Goal: Information Seeking & Learning: Learn about a topic

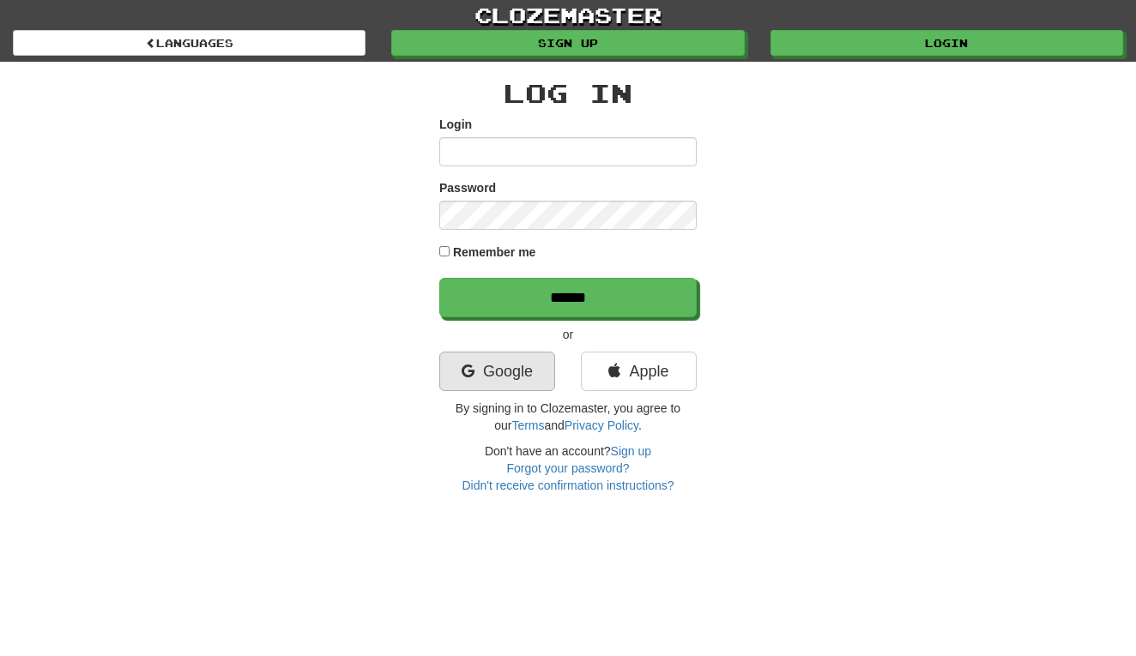
click at [516, 365] on link "Google" at bounding box center [497, 371] width 116 height 39
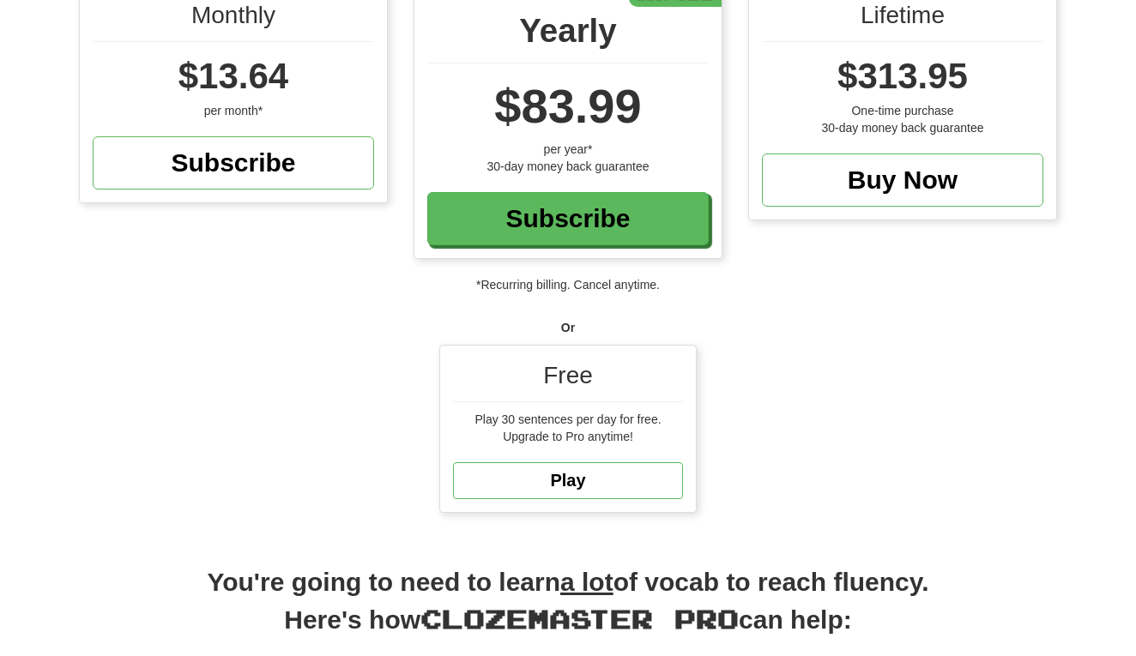
scroll to position [190, 0]
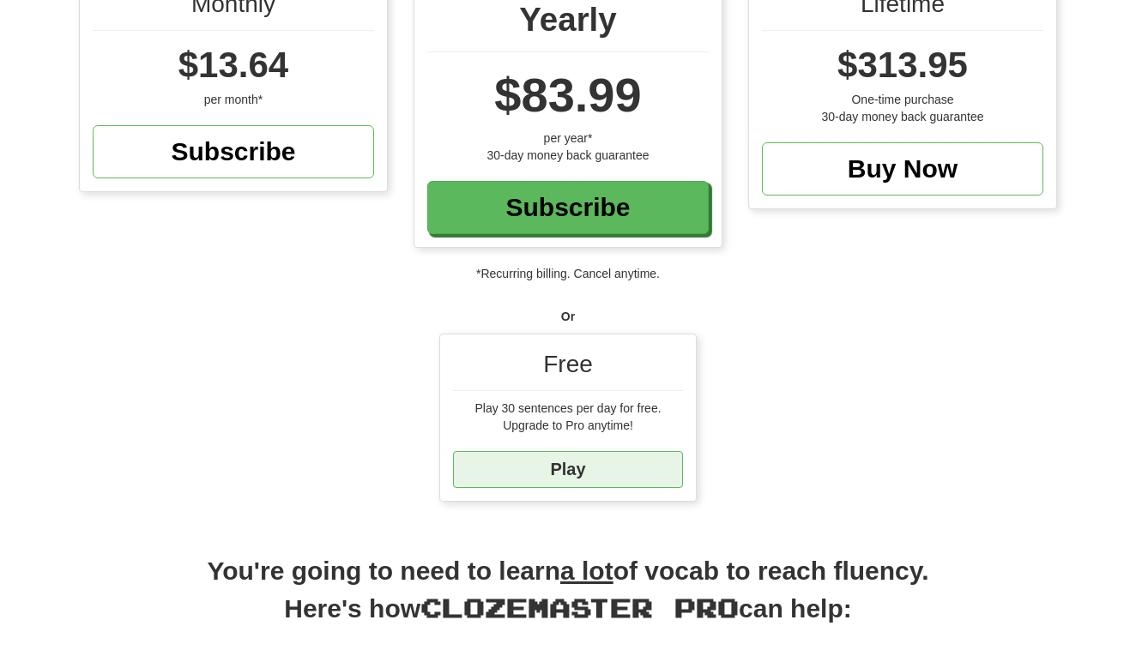
click at [612, 463] on link "Play" at bounding box center [568, 469] width 230 height 37
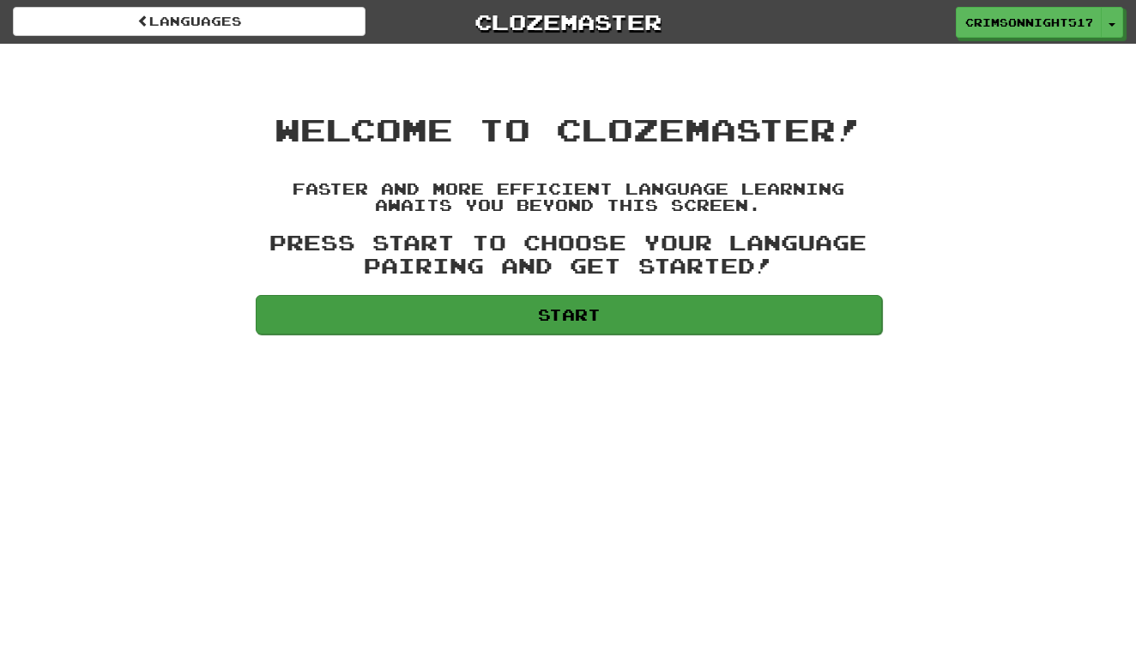
click at [614, 307] on link "Start" at bounding box center [569, 314] width 626 height 39
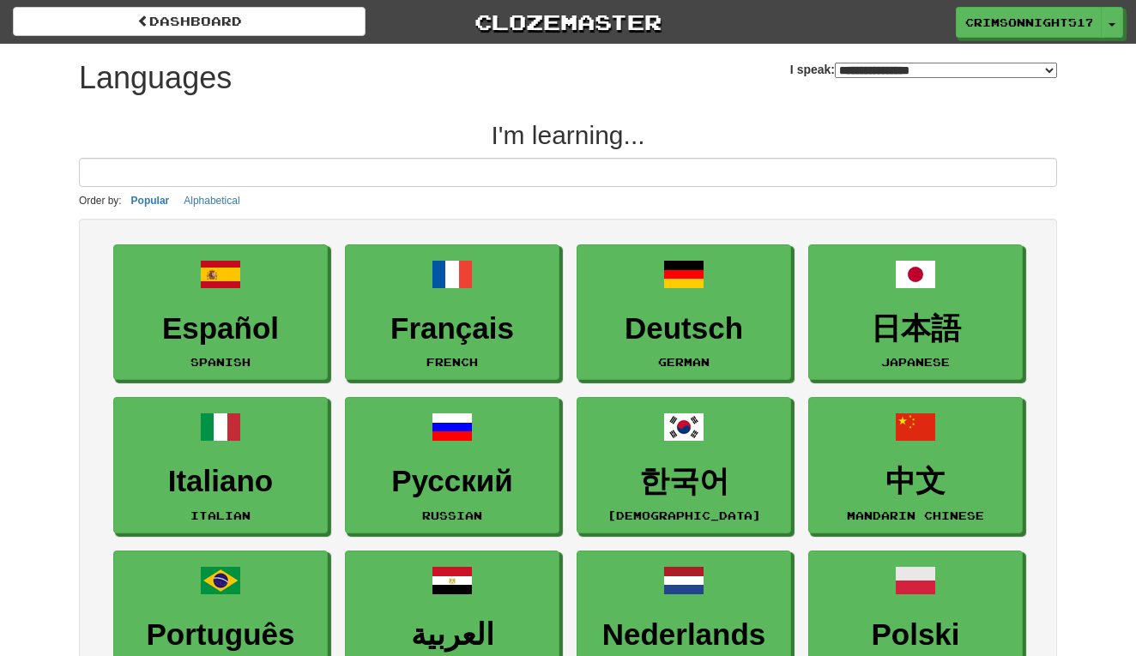
select select "*******"
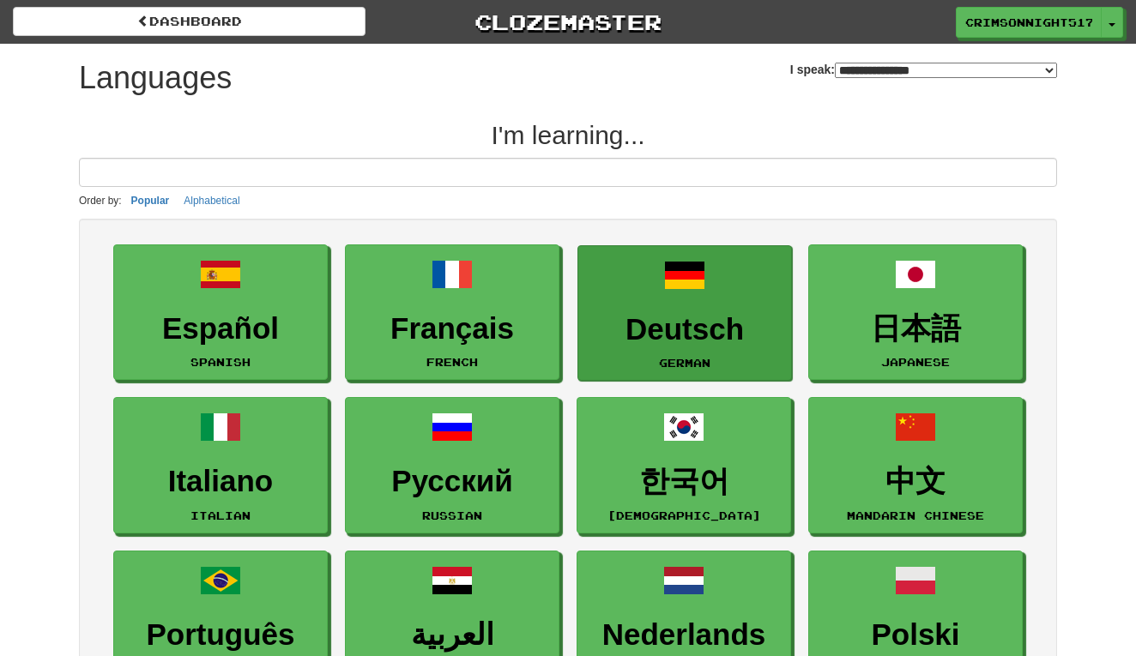
click at [713, 316] on h3 "Deutsch" at bounding box center [685, 329] width 196 height 33
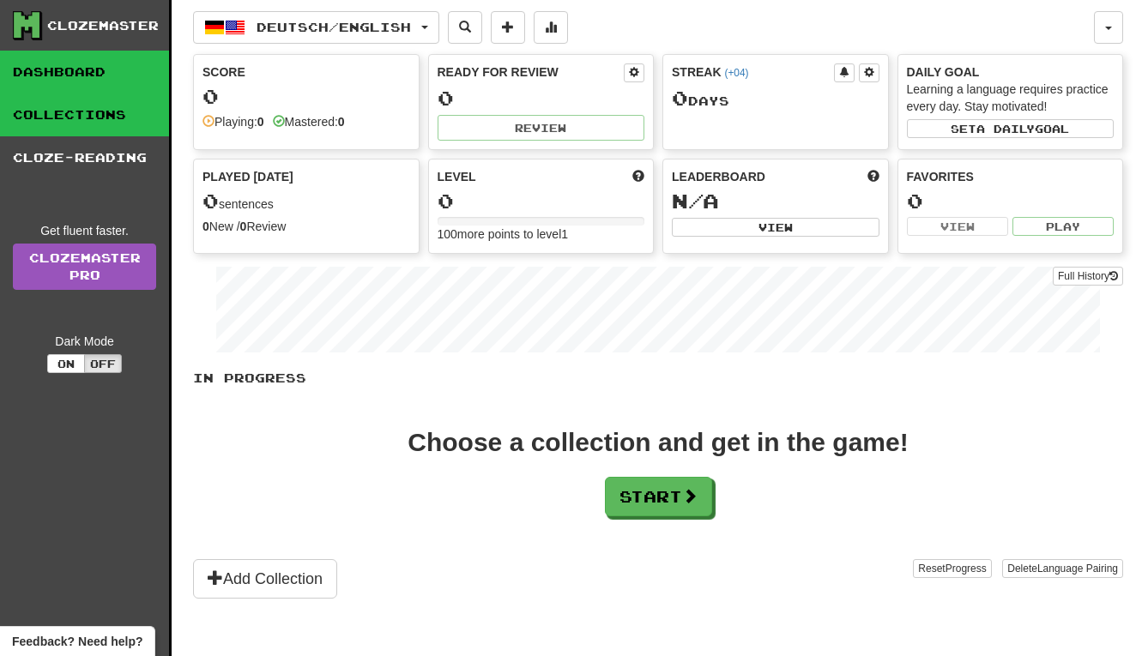
click at [84, 108] on link "Collections" at bounding box center [84, 115] width 169 height 43
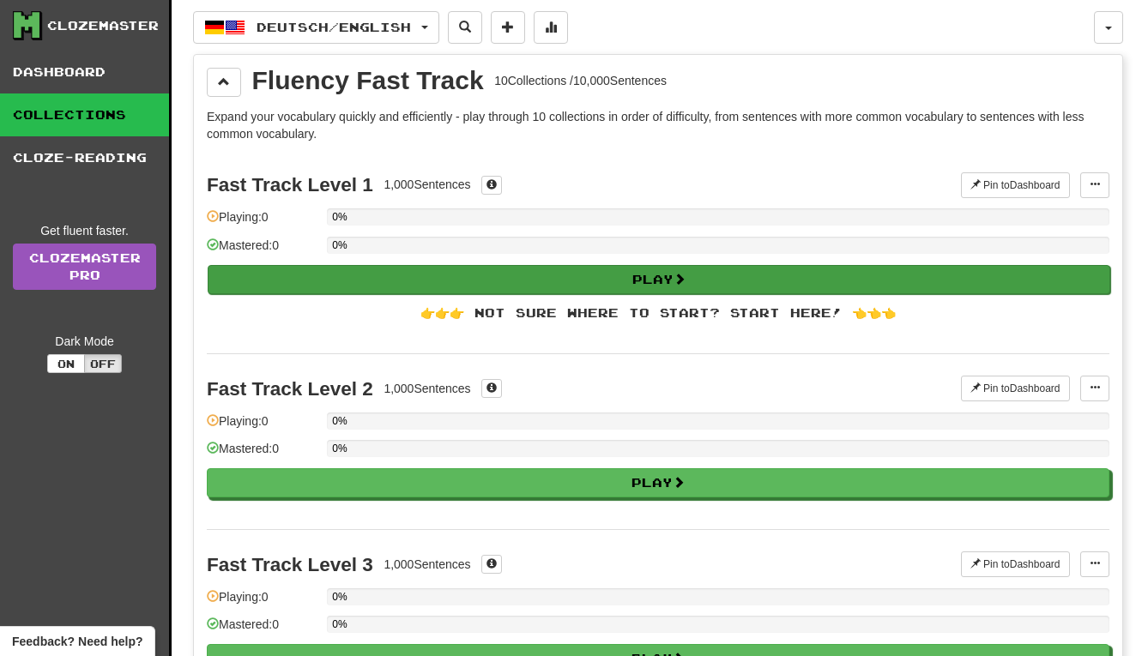
click at [615, 283] on button "Play" at bounding box center [659, 279] width 903 height 29
select select "**"
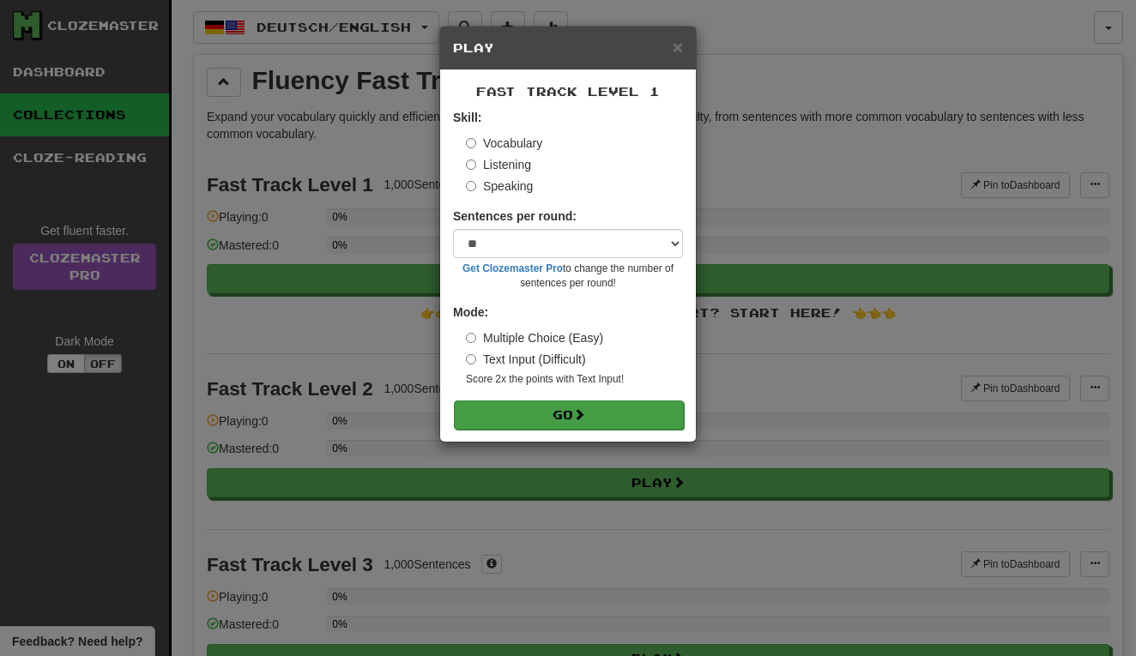
click at [585, 417] on span at bounding box center [579, 414] width 12 height 12
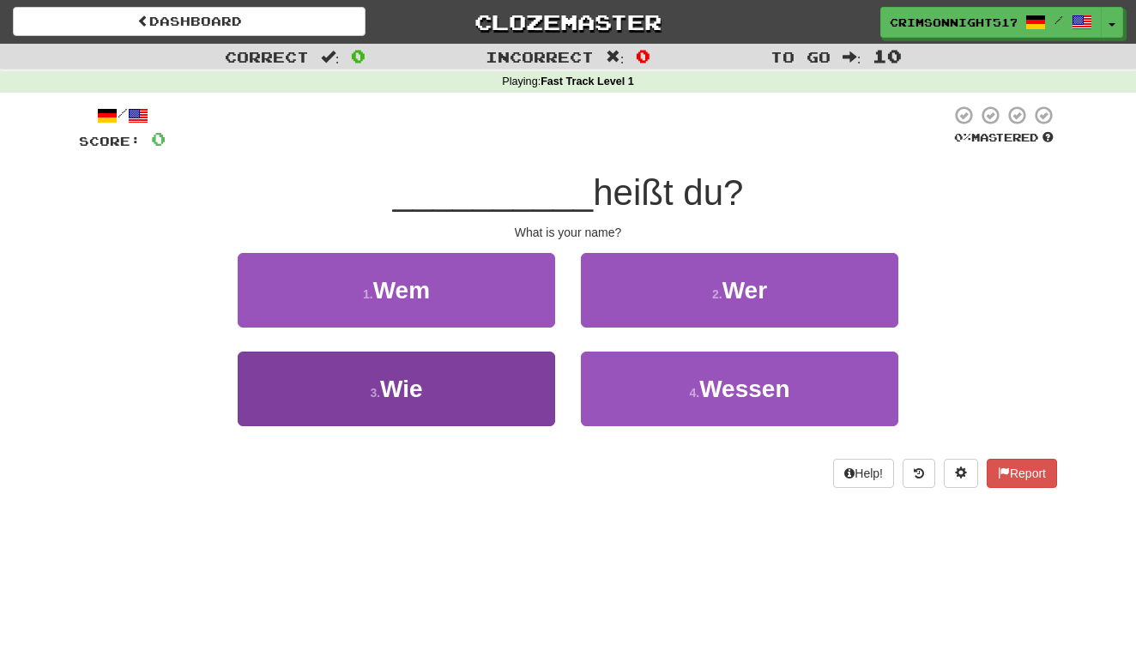
click at [430, 364] on button "3 . Wie" at bounding box center [396, 389] width 317 height 75
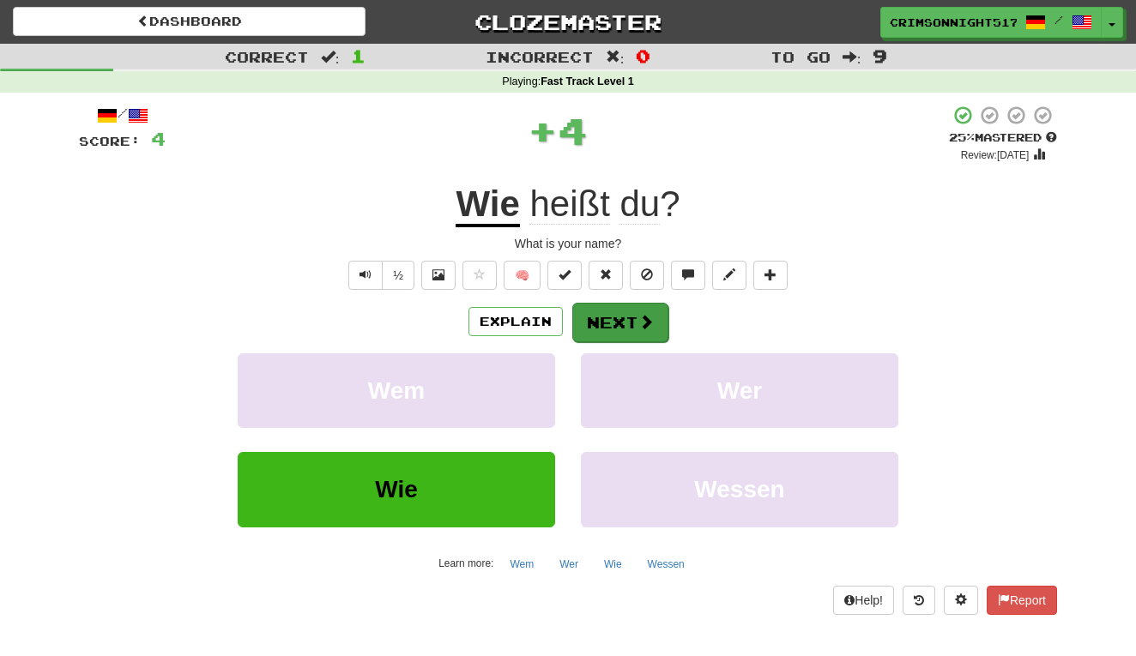
click at [628, 337] on button "Next" at bounding box center [620, 322] width 96 height 39
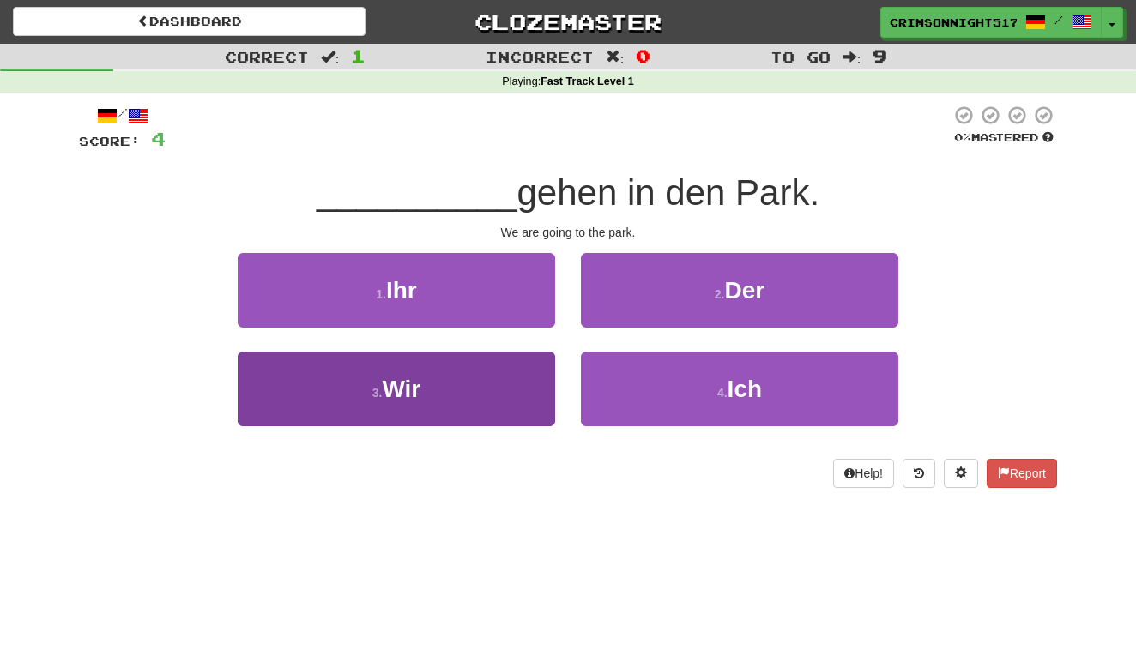
click at [438, 400] on button "3 . Wir" at bounding box center [396, 389] width 317 height 75
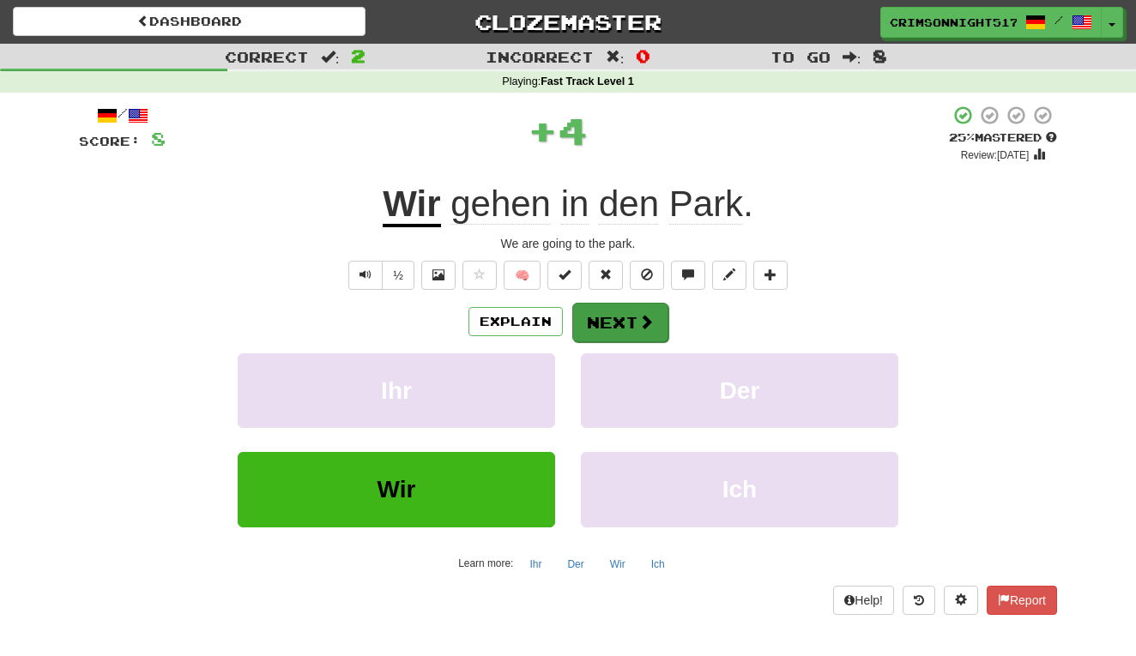
click at [601, 335] on button "Next" at bounding box center [620, 322] width 96 height 39
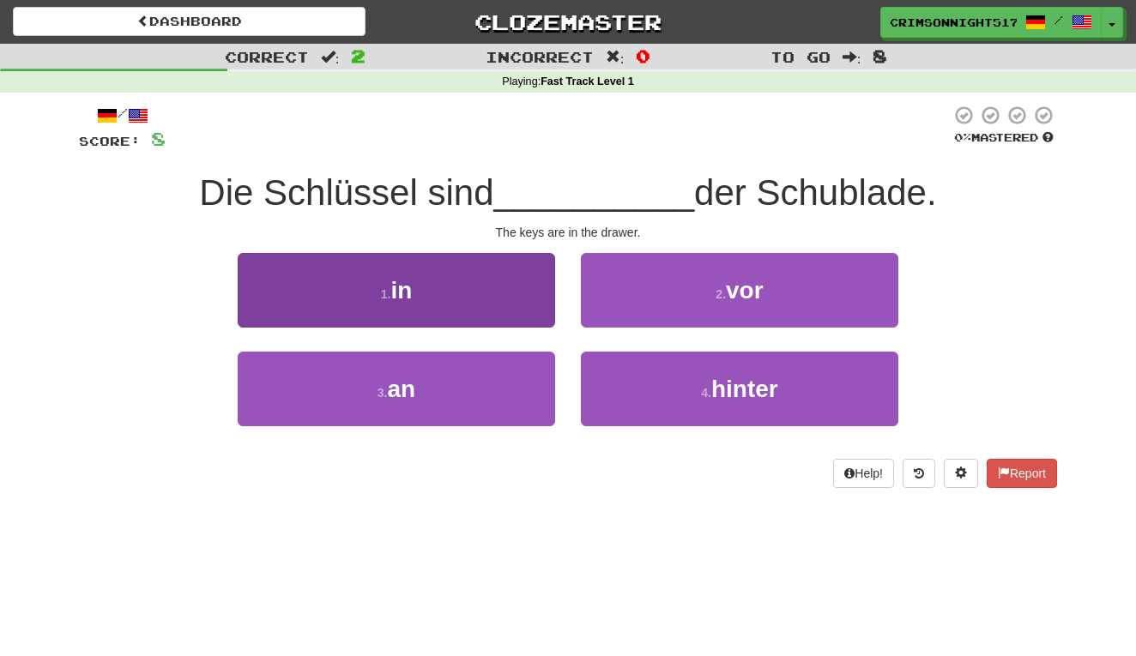
click at [507, 263] on button "1 . in" at bounding box center [396, 290] width 317 height 75
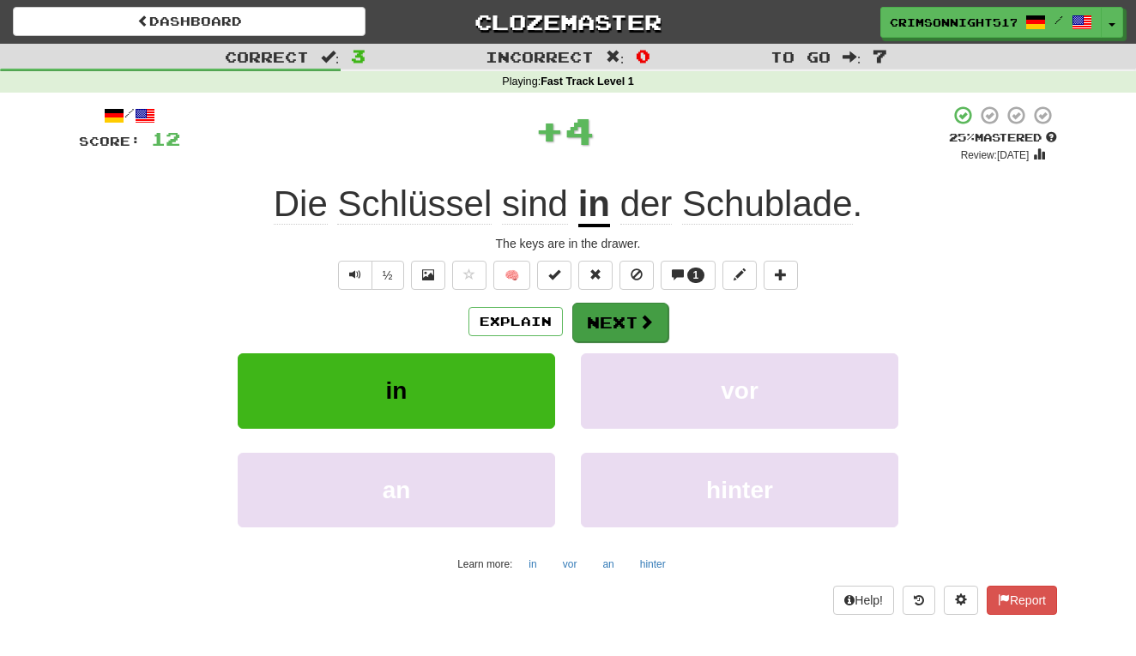
click at [635, 310] on button "Next" at bounding box center [620, 322] width 96 height 39
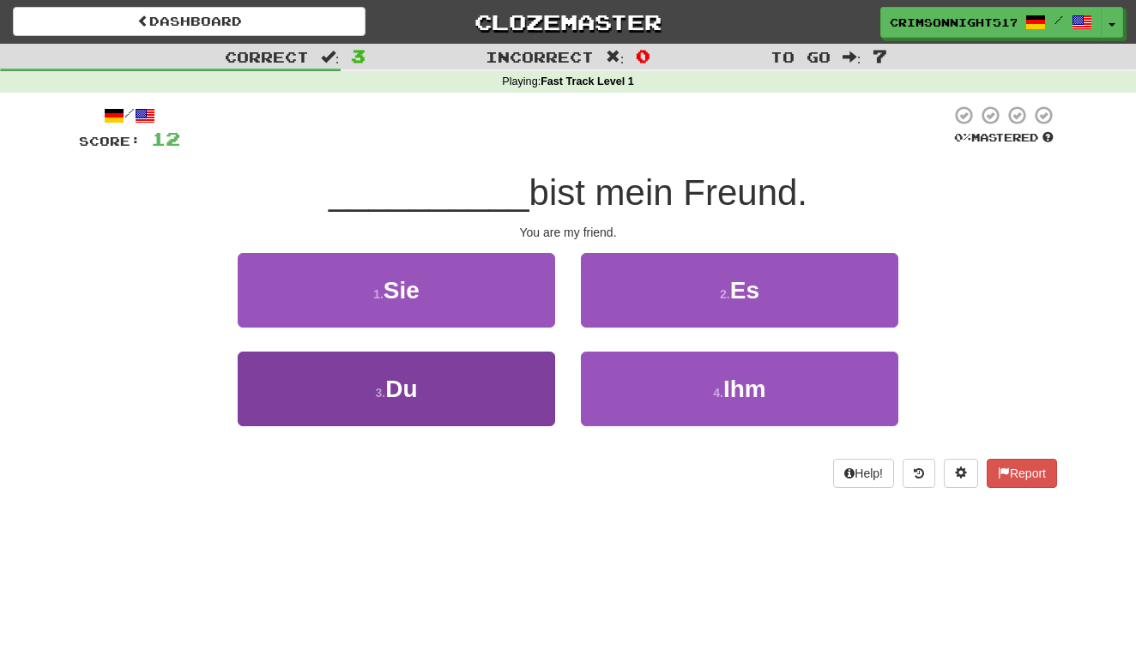
click at [447, 364] on button "3 . Du" at bounding box center [396, 389] width 317 height 75
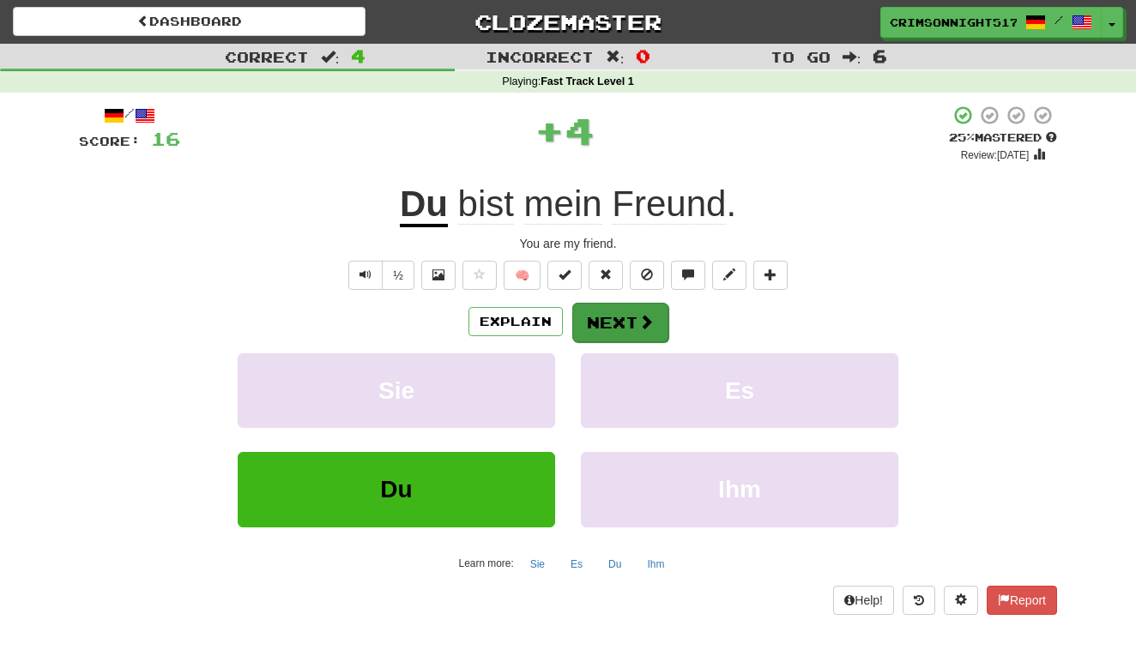
click at [604, 305] on button "Next" at bounding box center [620, 322] width 96 height 39
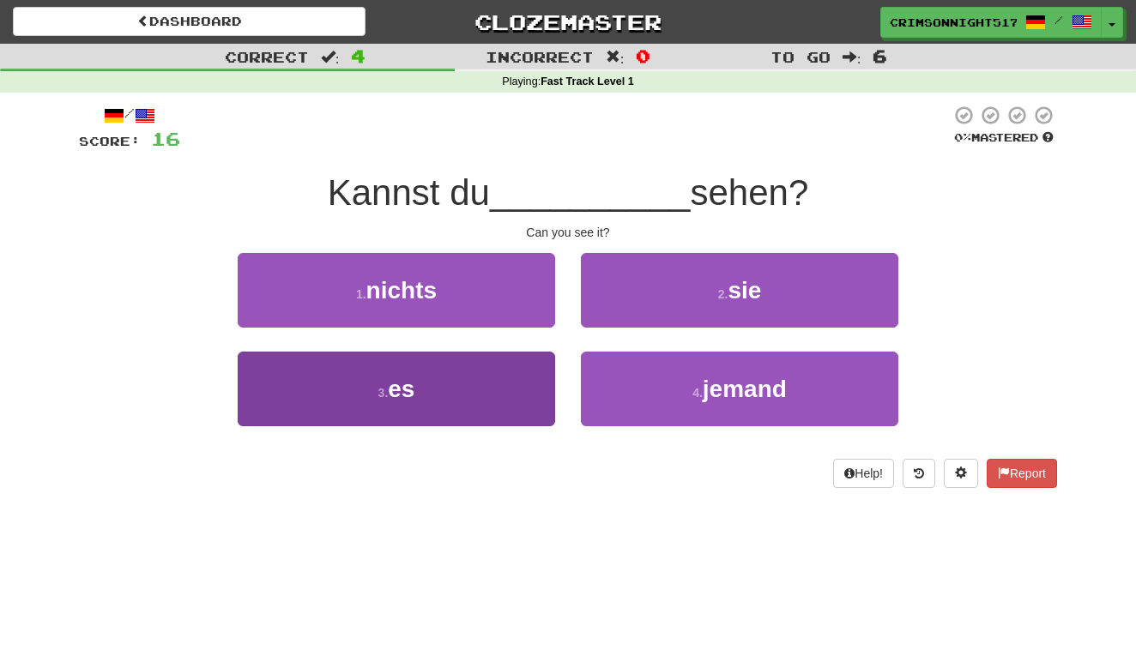
click at [472, 396] on button "3 . es" at bounding box center [396, 389] width 317 height 75
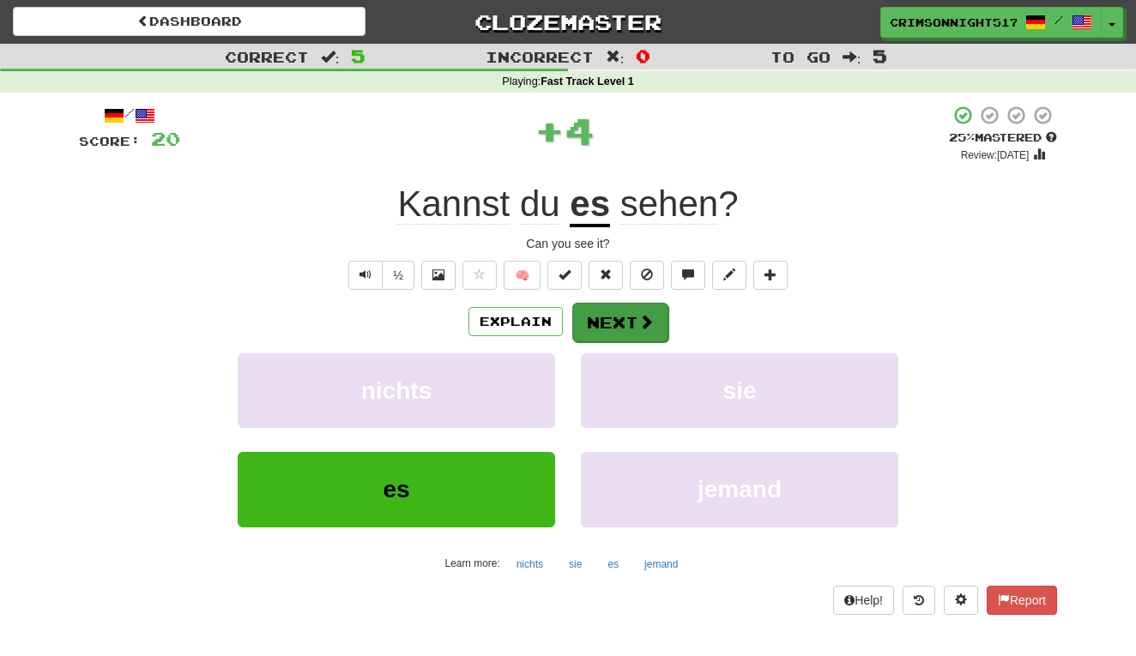
click at [628, 305] on button "Next" at bounding box center [620, 322] width 96 height 39
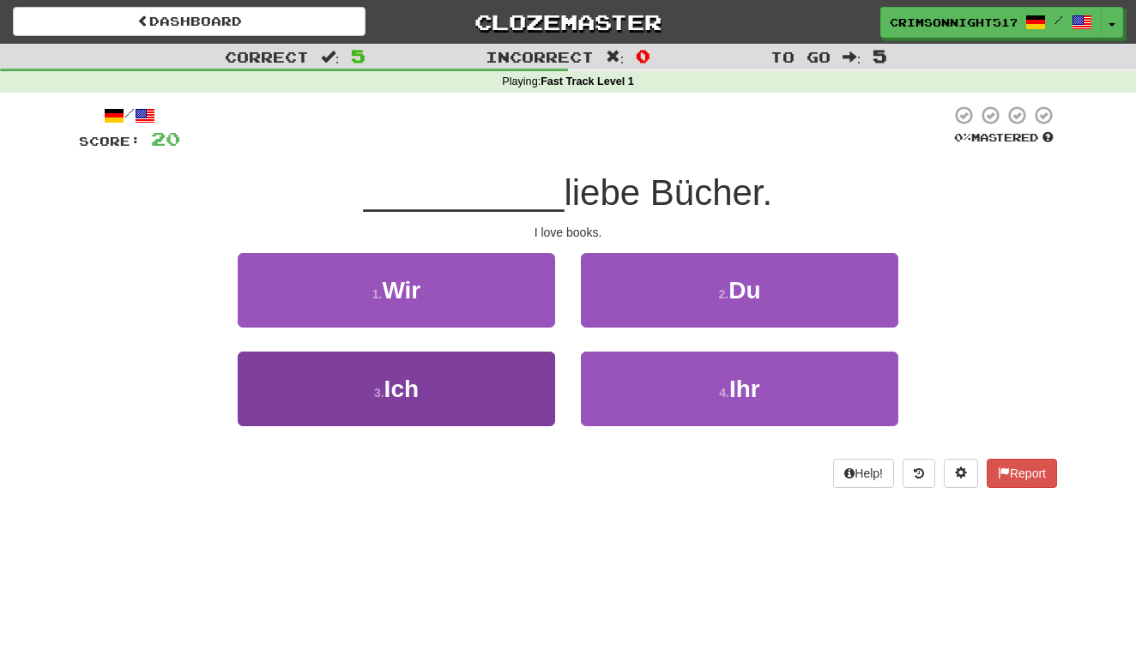
click at [524, 384] on button "3 . Ich" at bounding box center [396, 389] width 317 height 75
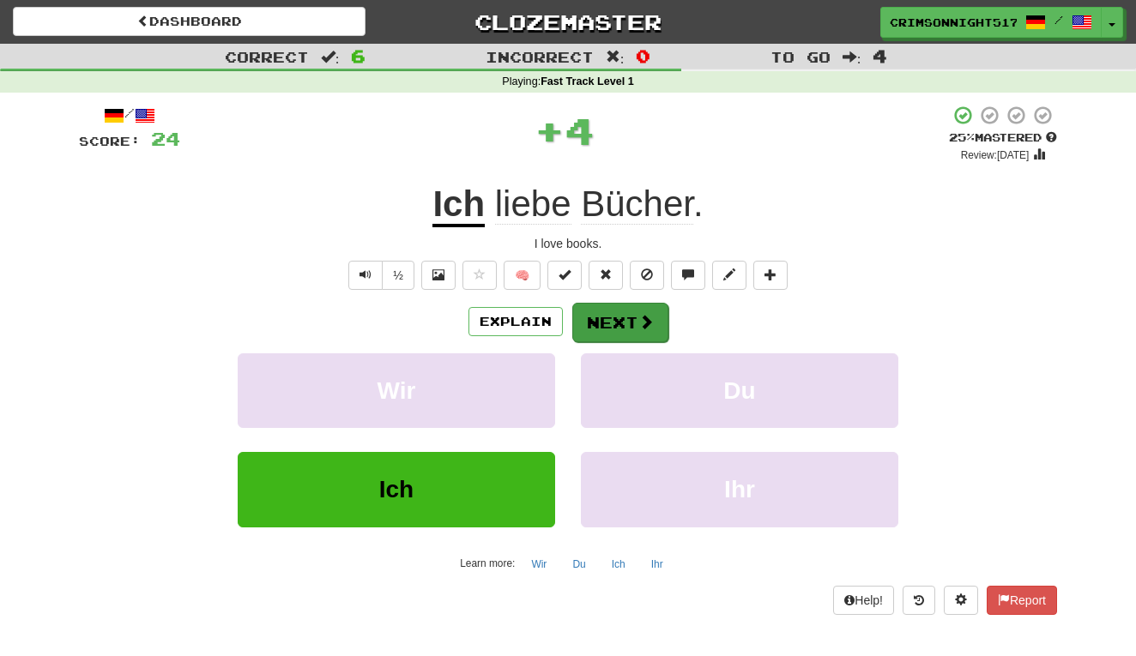
click at [626, 315] on button "Next" at bounding box center [620, 322] width 96 height 39
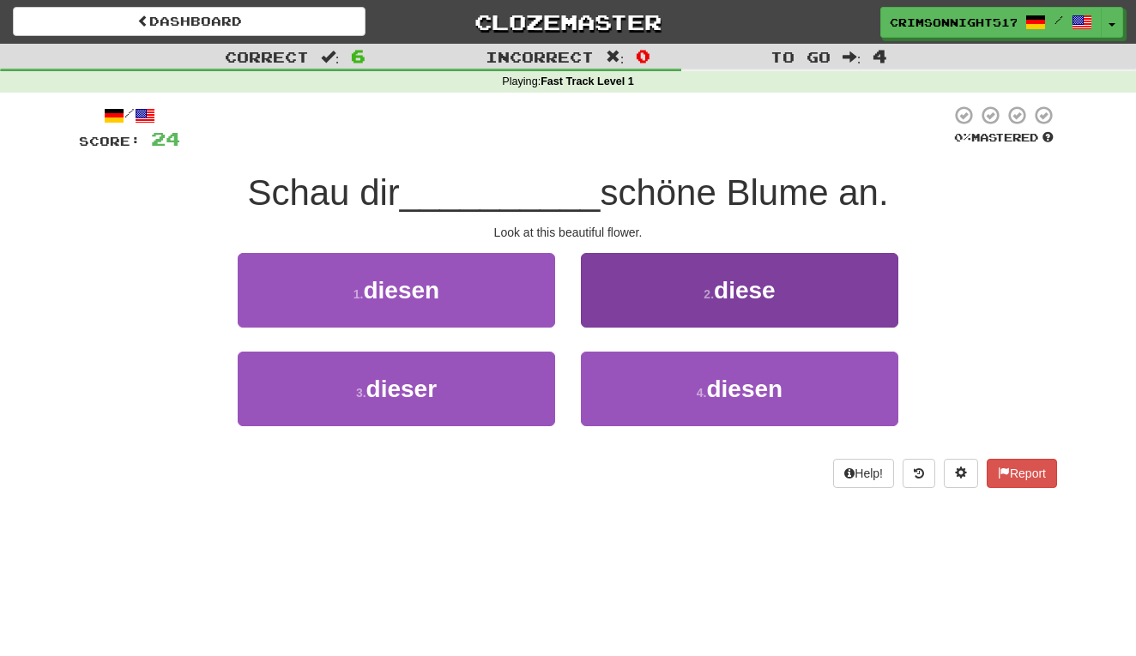
click at [689, 275] on button "2 . diese" at bounding box center [739, 290] width 317 height 75
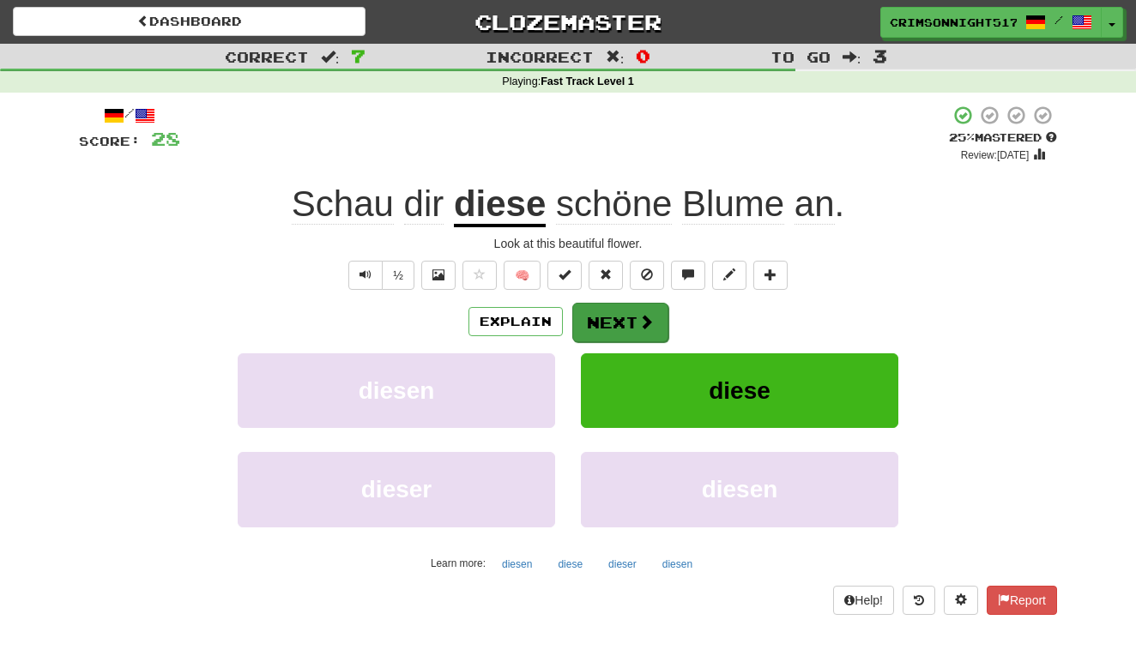
click at [629, 317] on button "Next" at bounding box center [620, 322] width 96 height 39
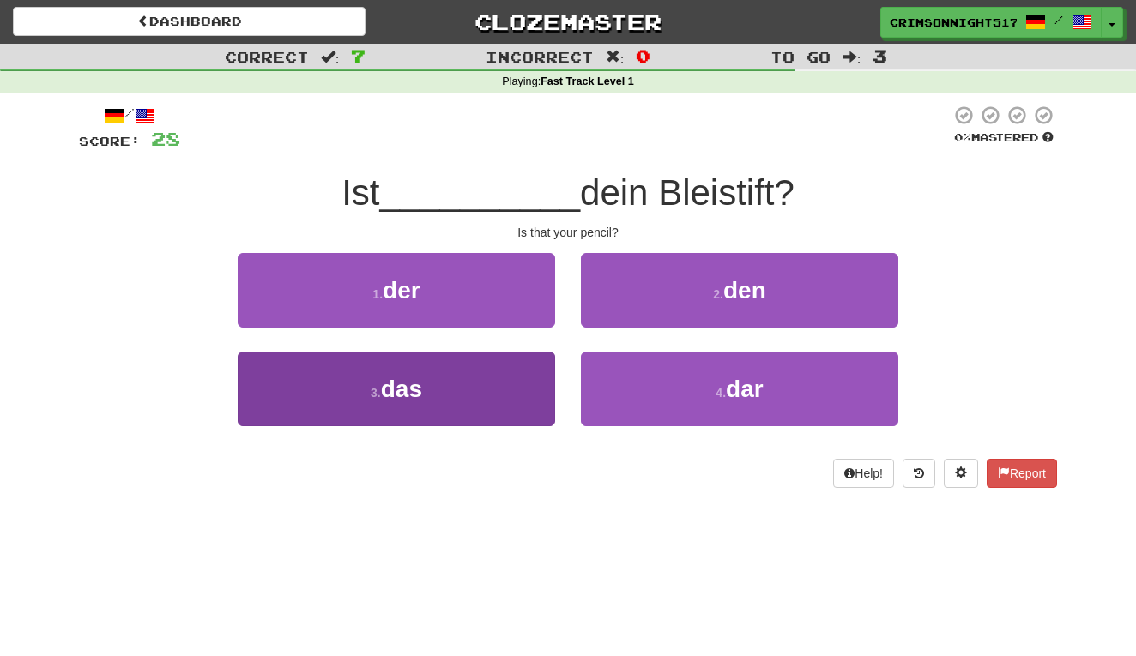
click at [468, 405] on button "3 . das" at bounding box center [396, 389] width 317 height 75
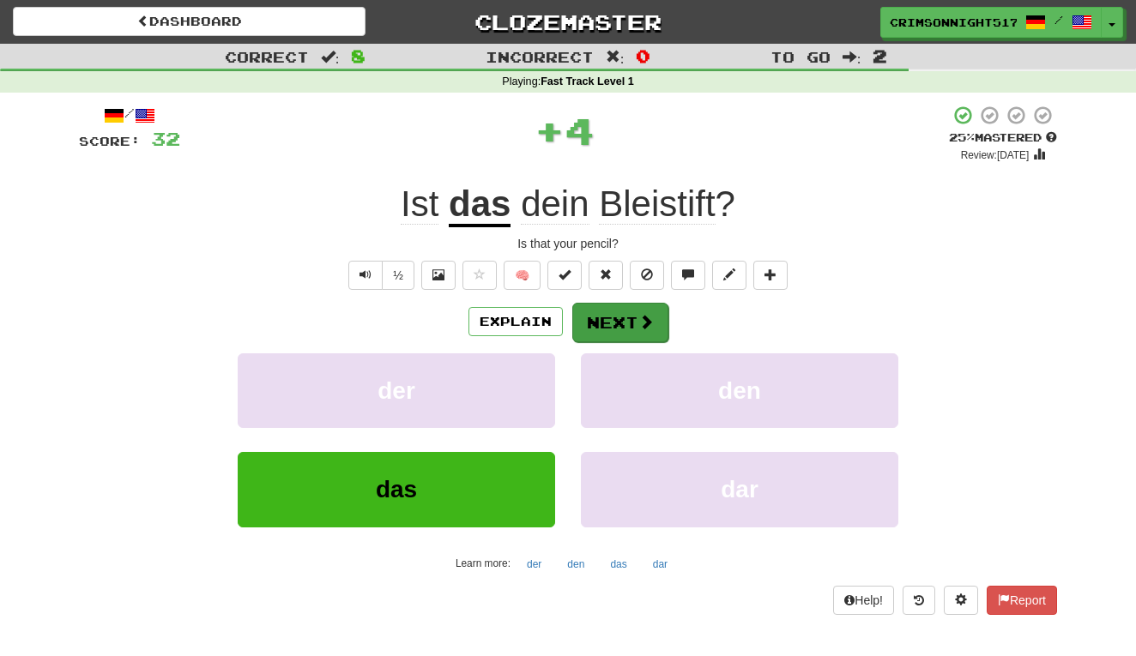
click at [623, 325] on button "Next" at bounding box center [620, 322] width 96 height 39
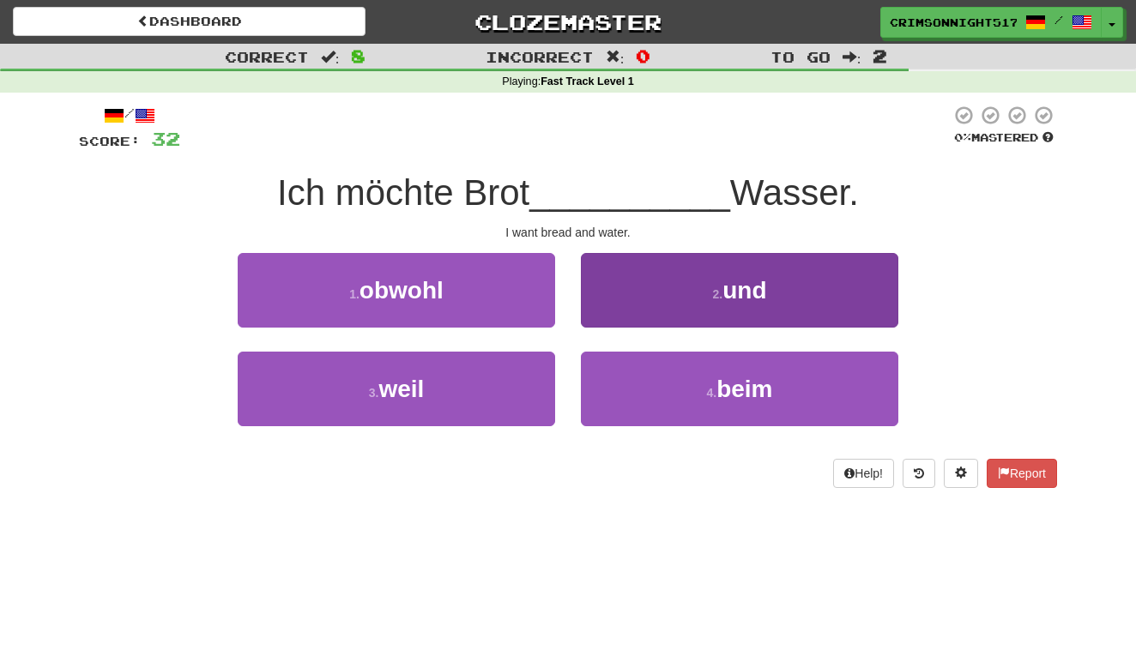
click at [692, 293] on button "2 . und" at bounding box center [739, 290] width 317 height 75
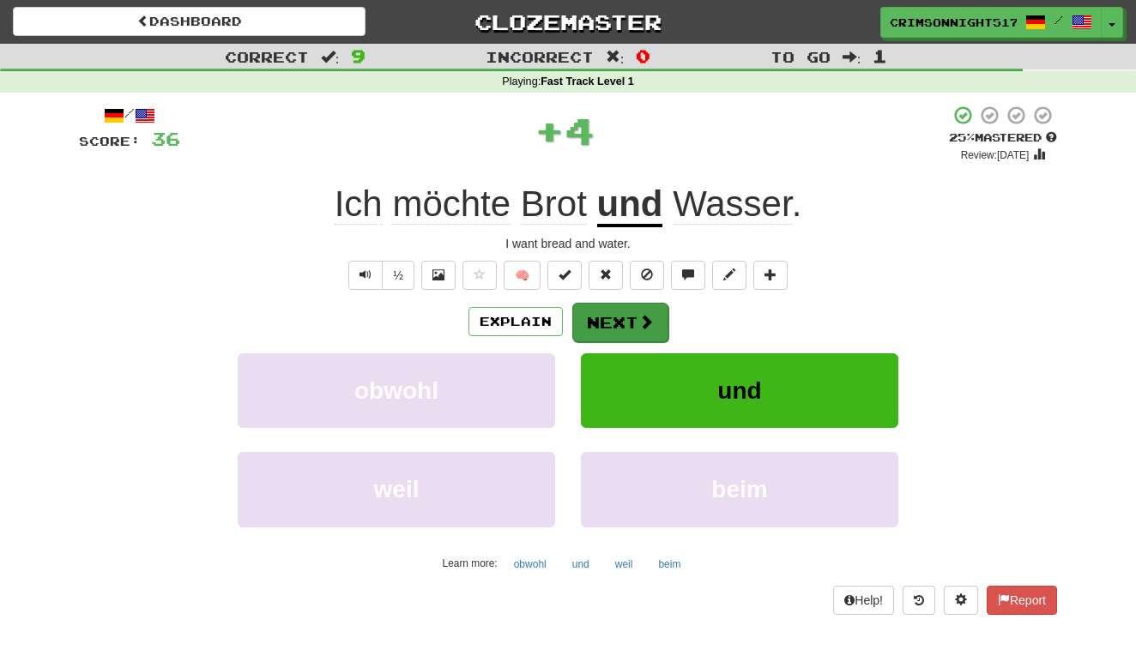
click at [628, 323] on button "Next" at bounding box center [620, 322] width 96 height 39
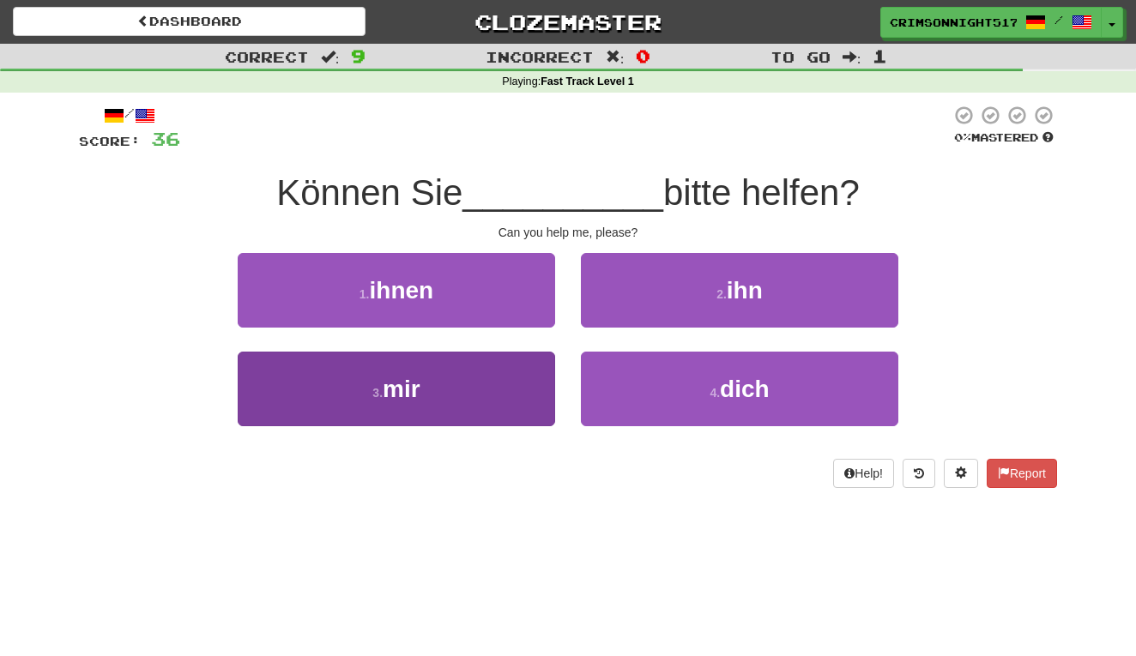
click at [432, 408] on button "3 . mir" at bounding box center [396, 389] width 317 height 75
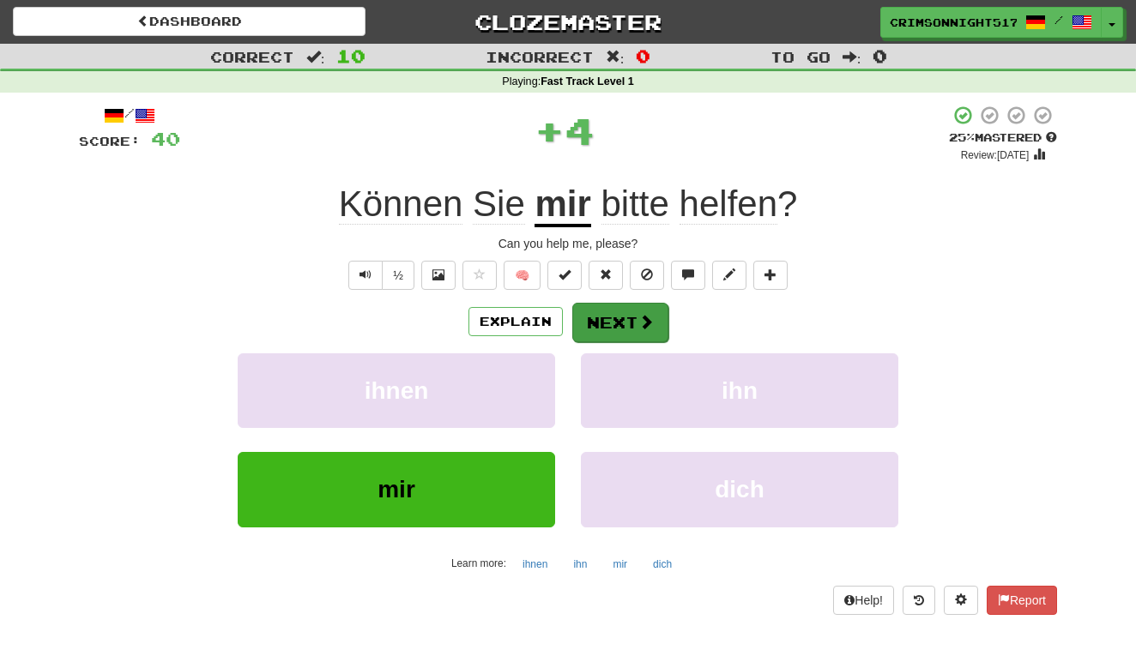
click at [642, 323] on span at bounding box center [645, 321] width 15 height 15
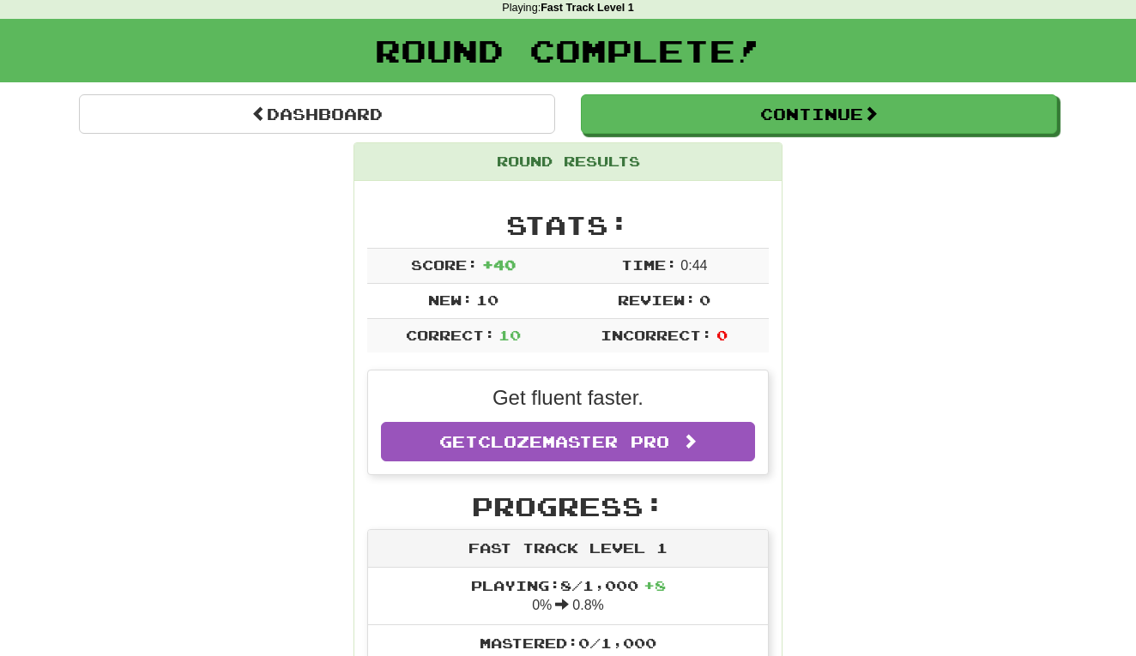
scroll to position [66, 0]
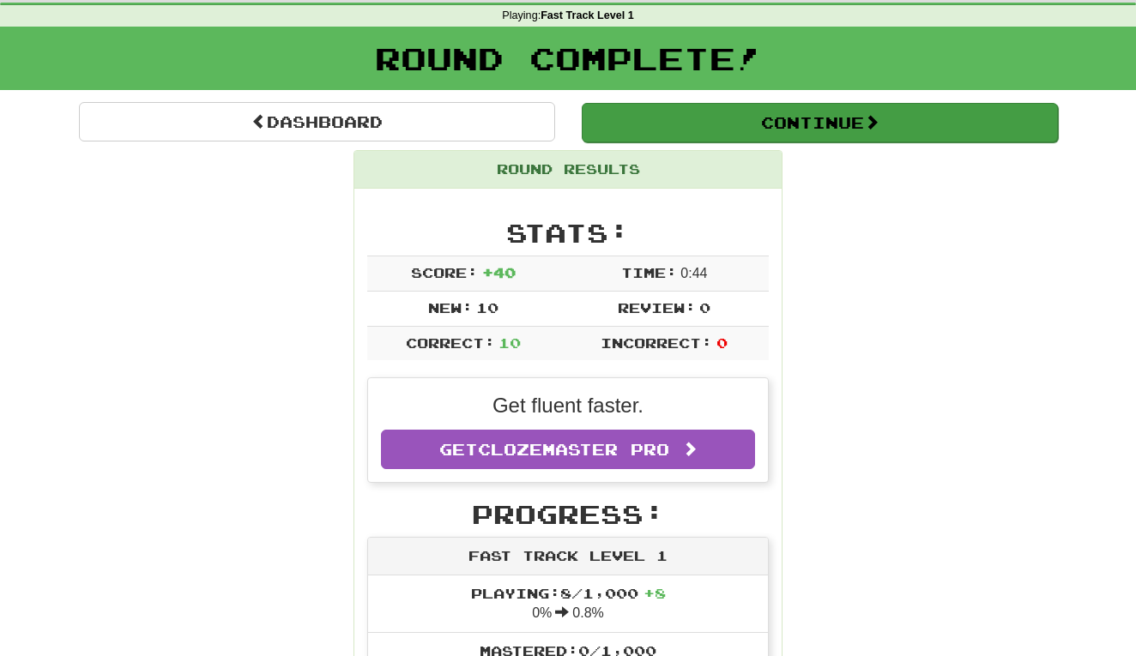
click at [772, 124] on button "Continue" at bounding box center [820, 122] width 476 height 39
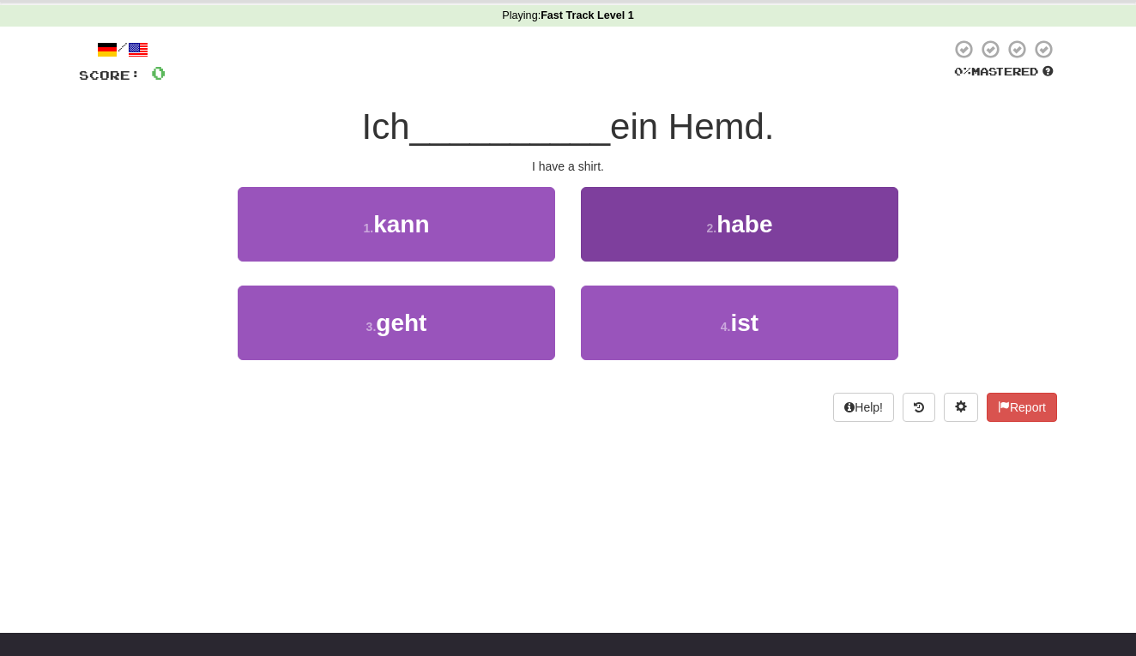
click at [688, 222] on button "2 . habe" at bounding box center [739, 224] width 317 height 75
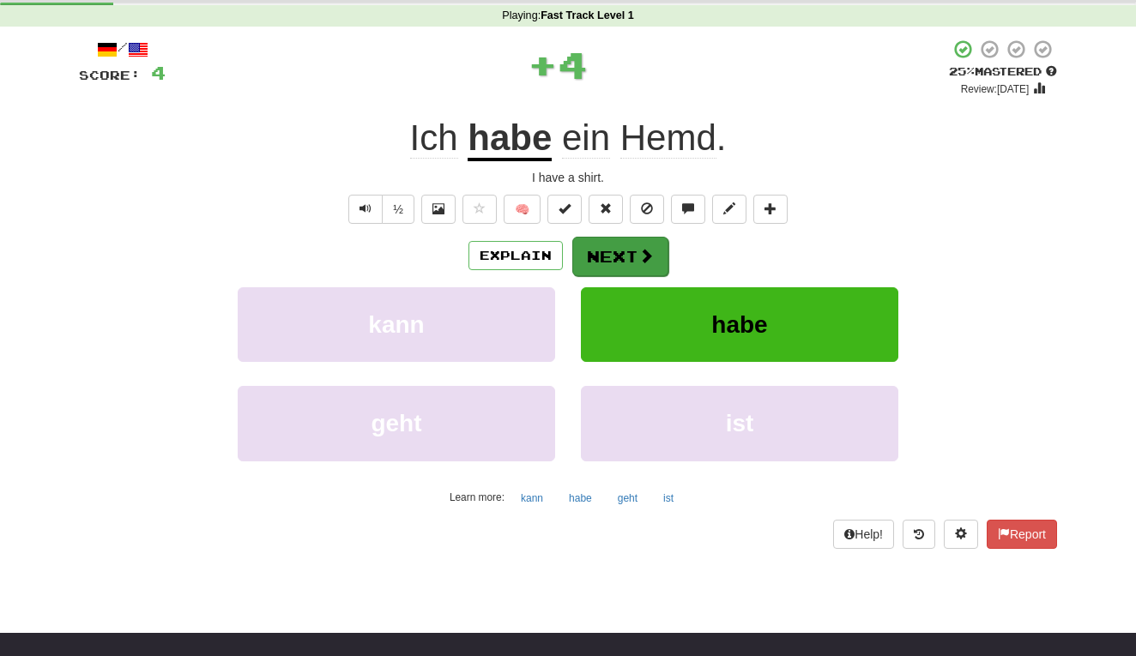
click at [657, 267] on button "Next" at bounding box center [620, 256] width 96 height 39
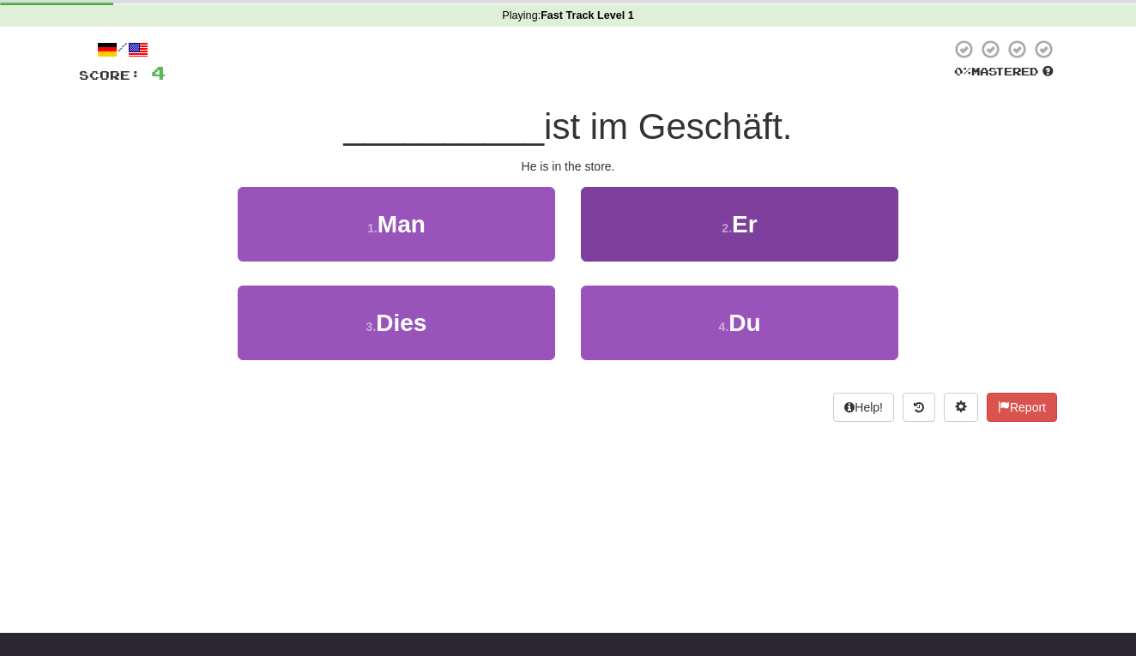
click at [722, 227] on small "2 ." at bounding box center [727, 228] width 10 height 14
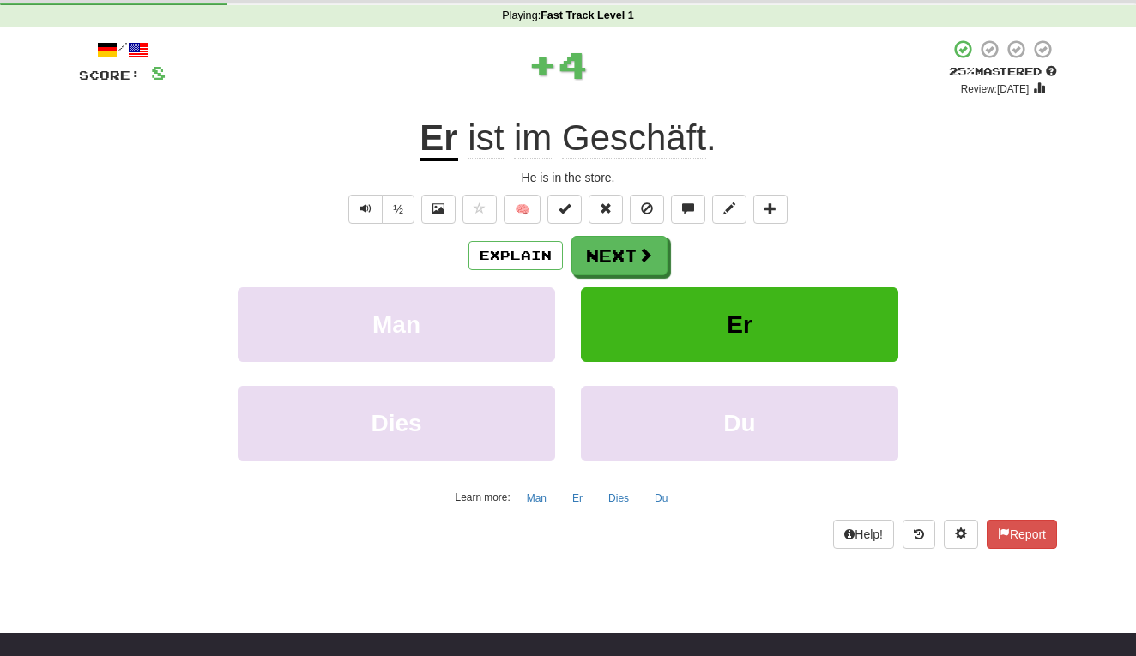
click at [610, 225] on div "/ Score: 8 + 4 25 % Mastered Review: 2025-08-22 Er ist im Geschäft . He is in t…" at bounding box center [568, 294] width 978 height 510
click at [610, 238] on button "Next" at bounding box center [620, 256] width 96 height 39
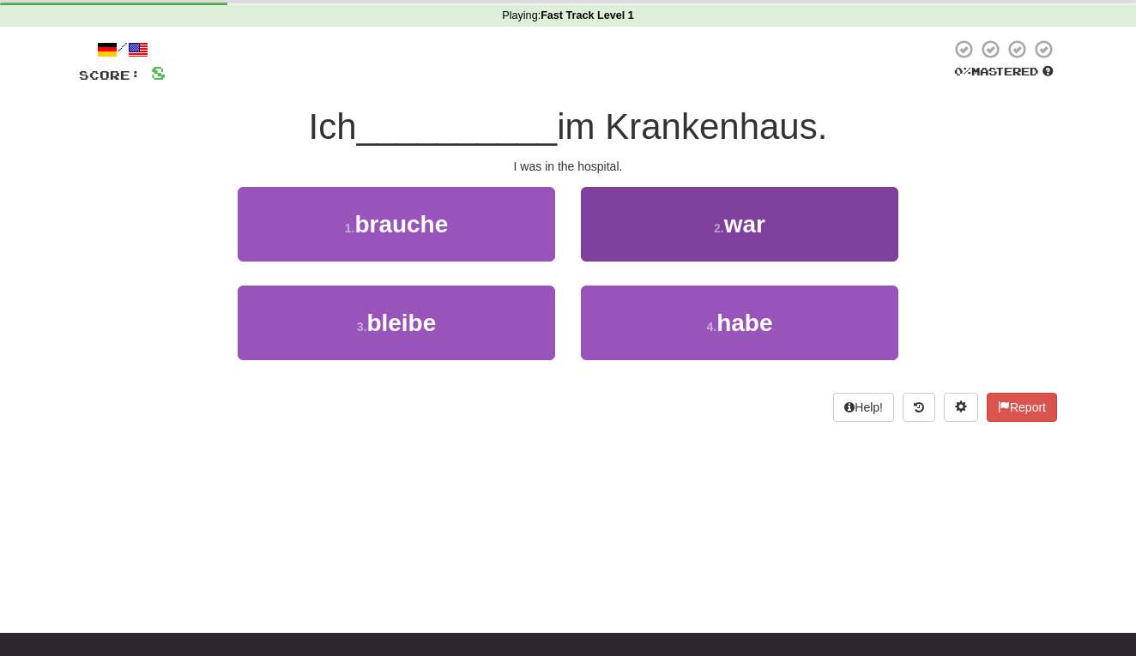
click at [650, 202] on button "2 . war" at bounding box center [739, 224] width 317 height 75
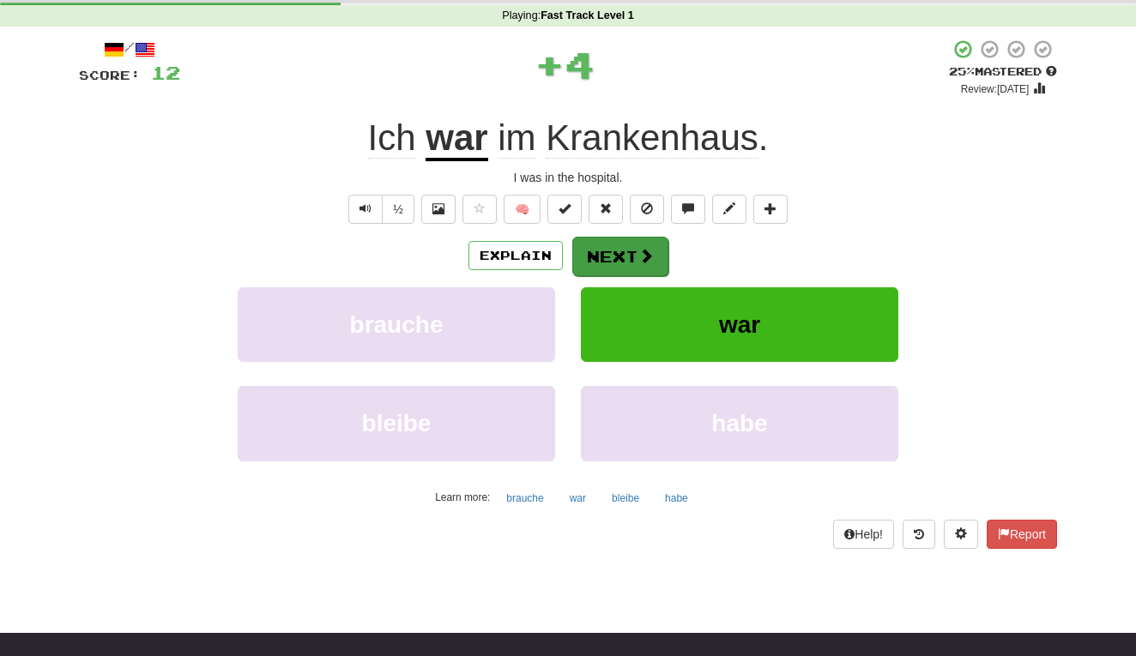
click at [633, 252] on button "Next" at bounding box center [620, 256] width 96 height 39
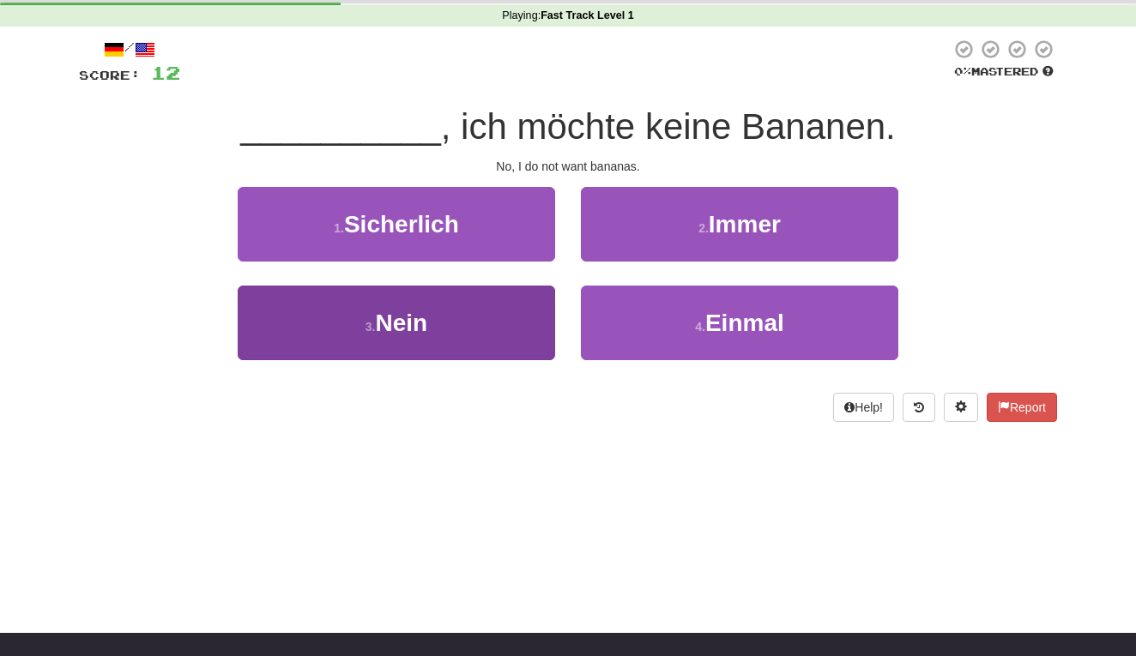
click at [461, 313] on button "3 . Nein" at bounding box center [396, 323] width 317 height 75
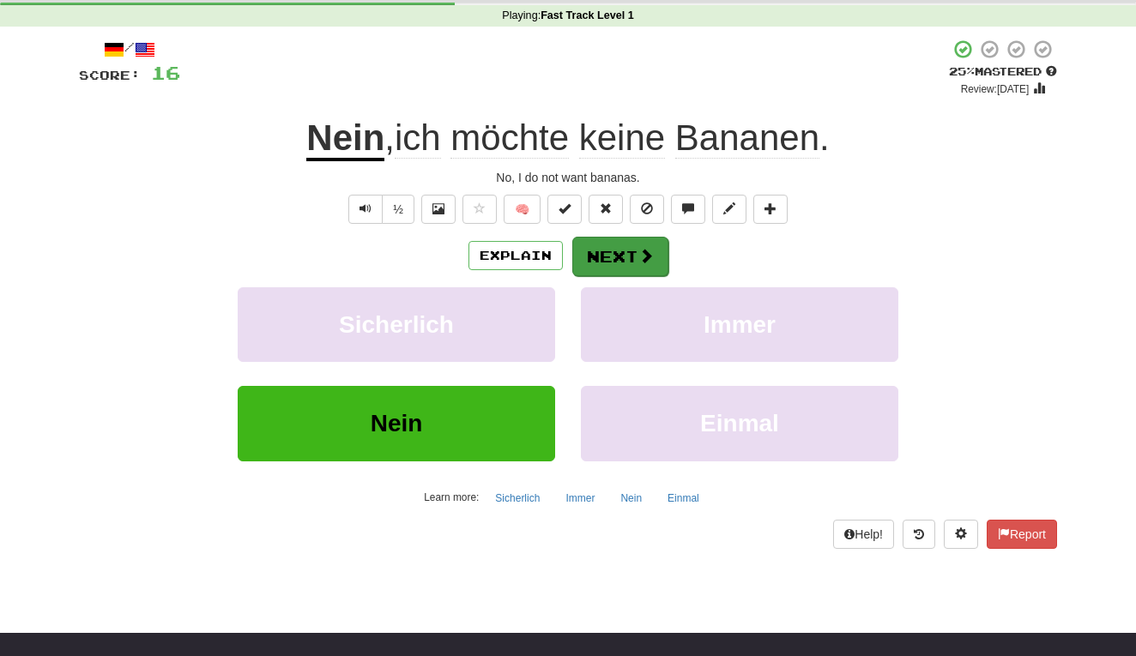
click at [619, 264] on button "Next" at bounding box center [620, 256] width 96 height 39
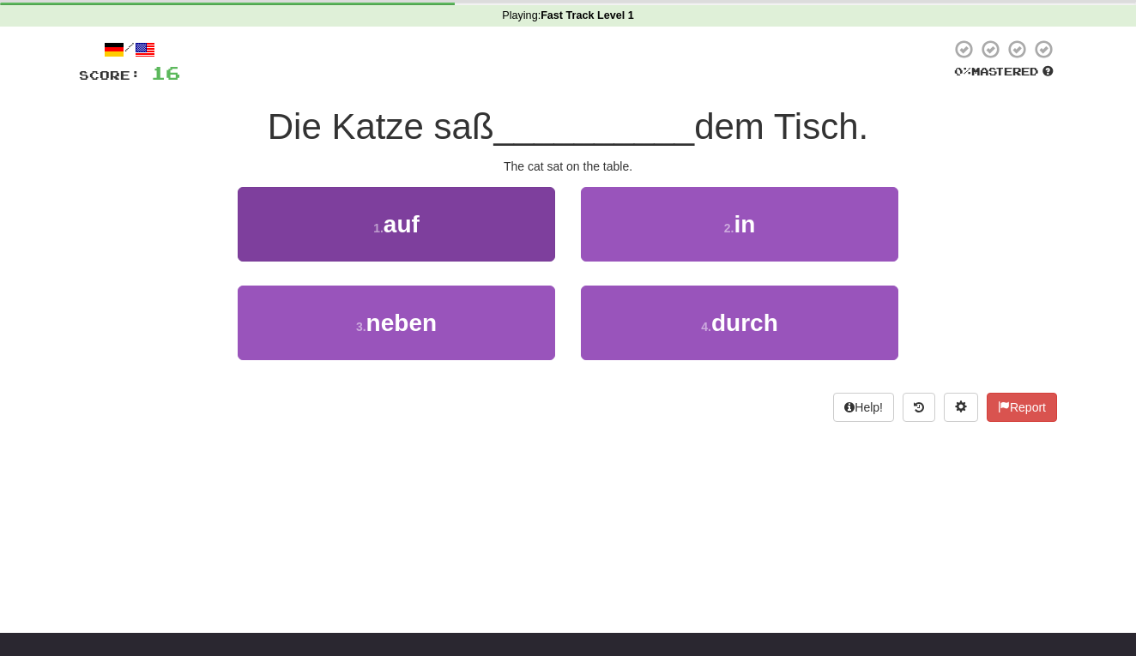
click at [489, 244] on button "1 . auf" at bounding box center [396, 224] width 317 height 75
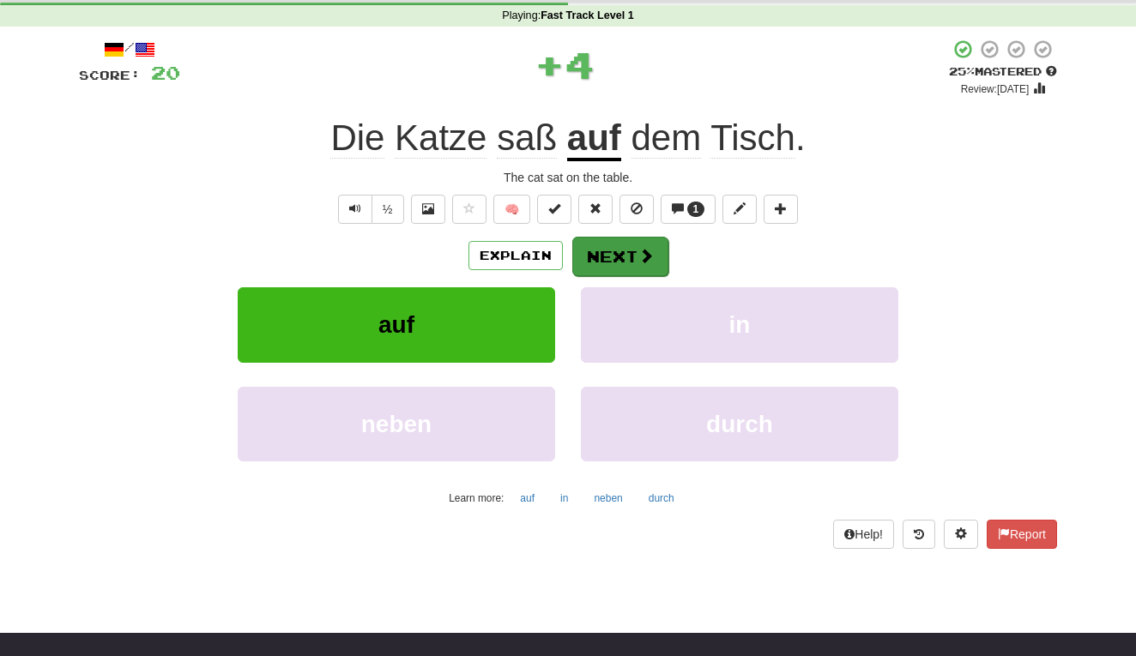
click at [647, 255] on span at bounding box center [645, 255] width 15 height 15
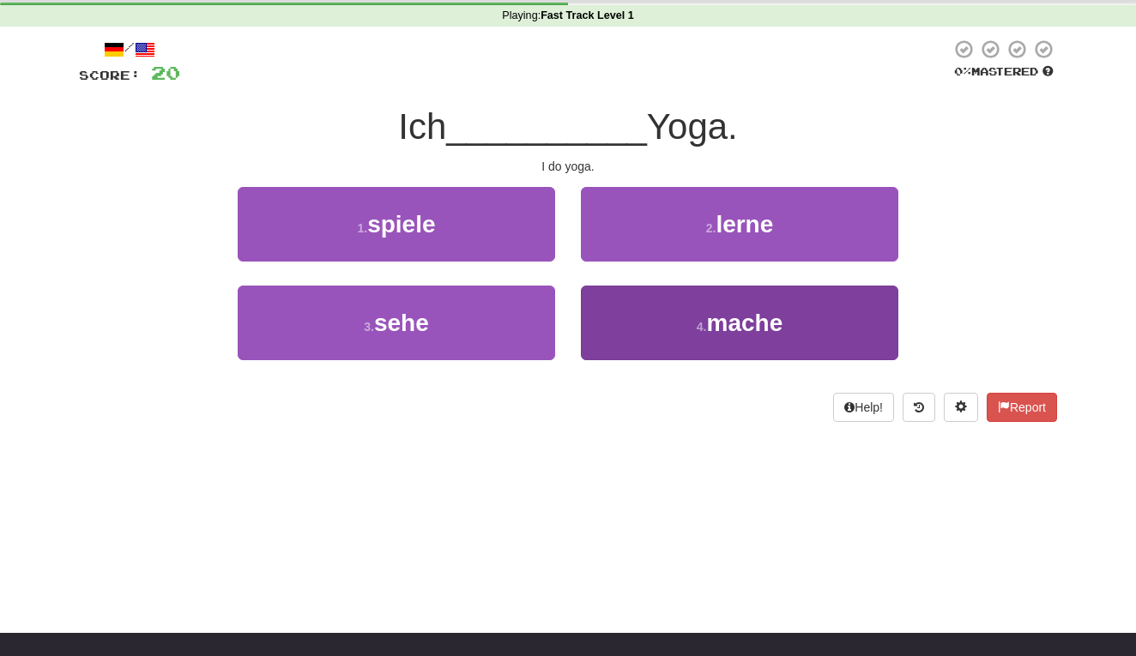
click at [609, 325] on button "4 . mache" at bounding box center [739, 323] width 317 height 75
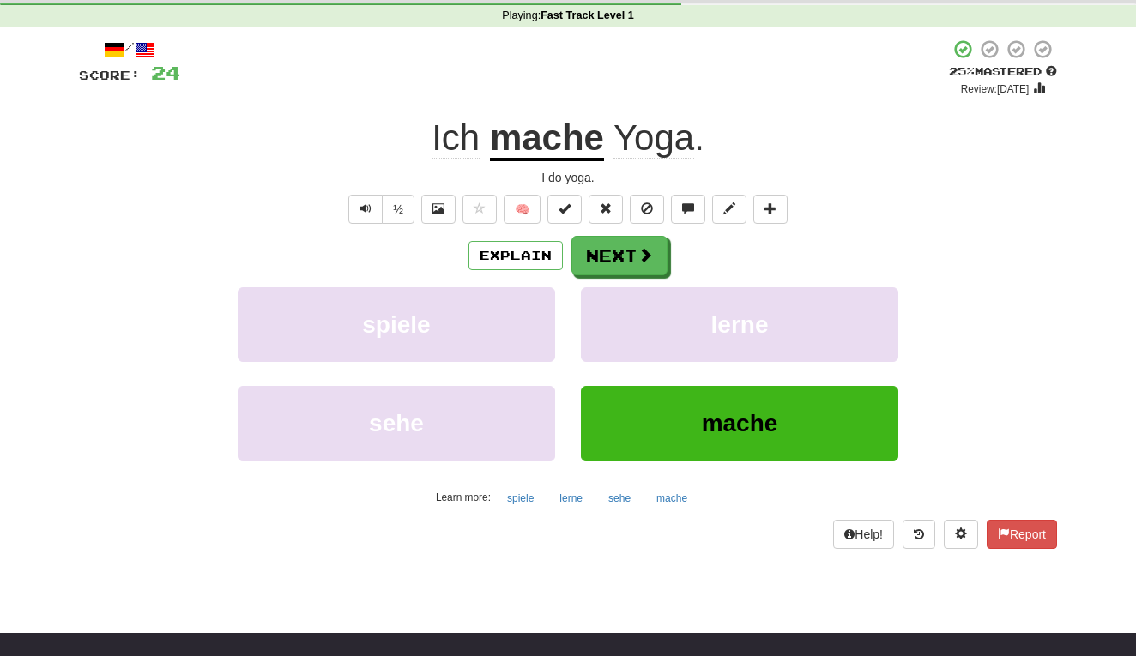
click at [589, 137] on u "mache" at bounding box center [547, 140] width 114 height 44
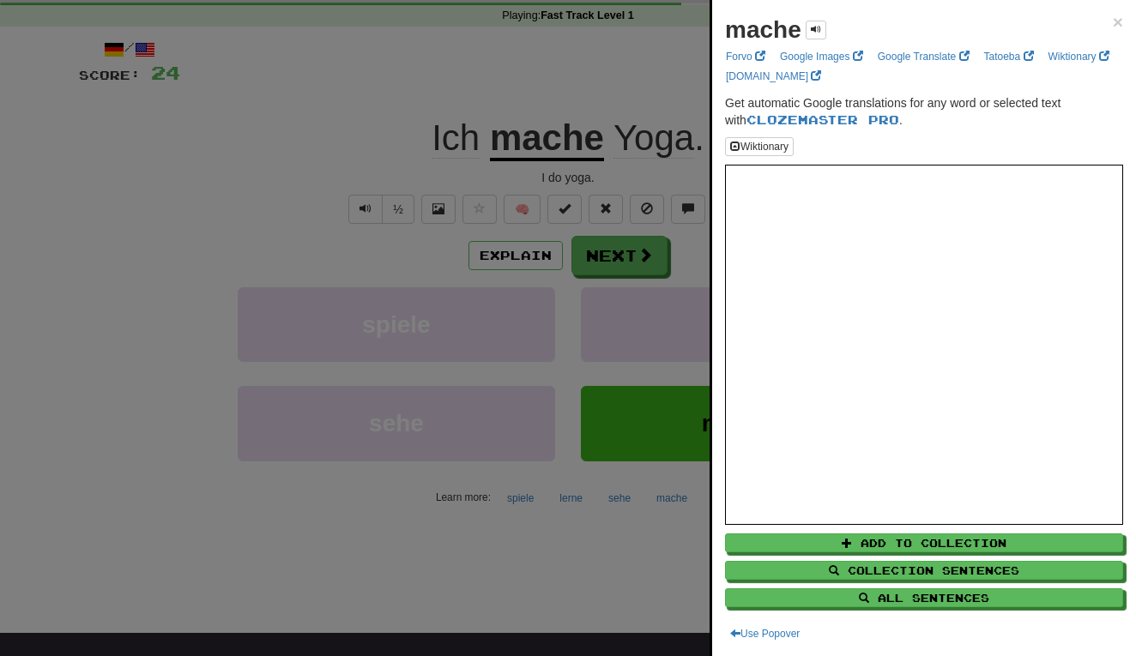
click at [487, 571] on div at bounding box center [568, 328] width 1136 height 656
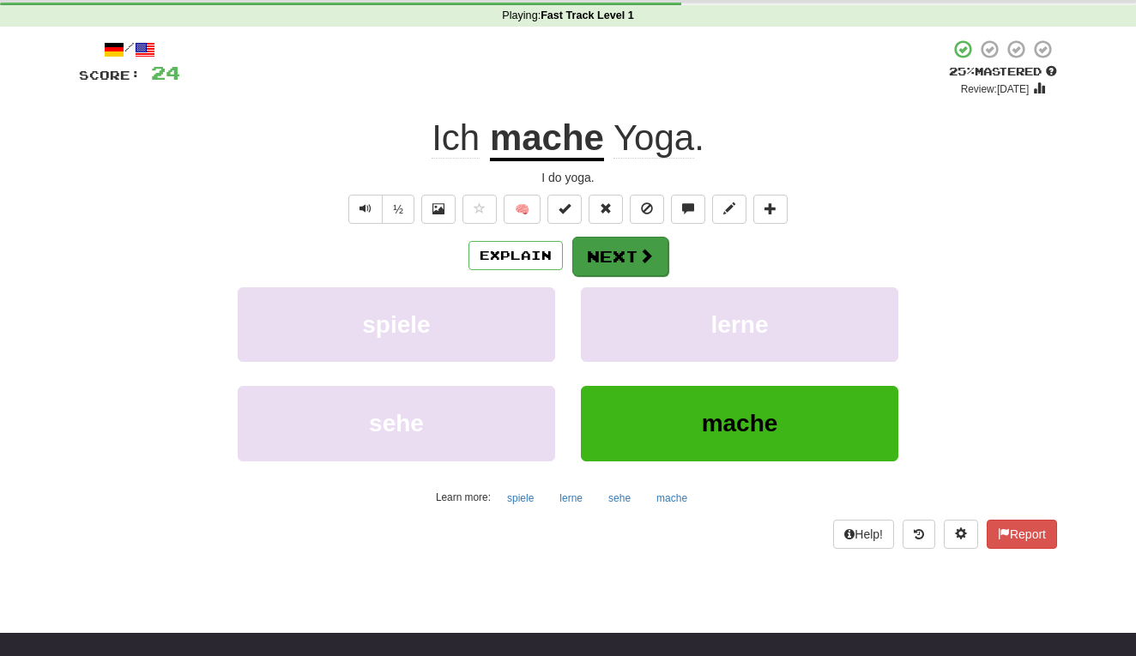
click at [628, 245] on button "Next" at bounding box center [620, 256] width 96 height 39
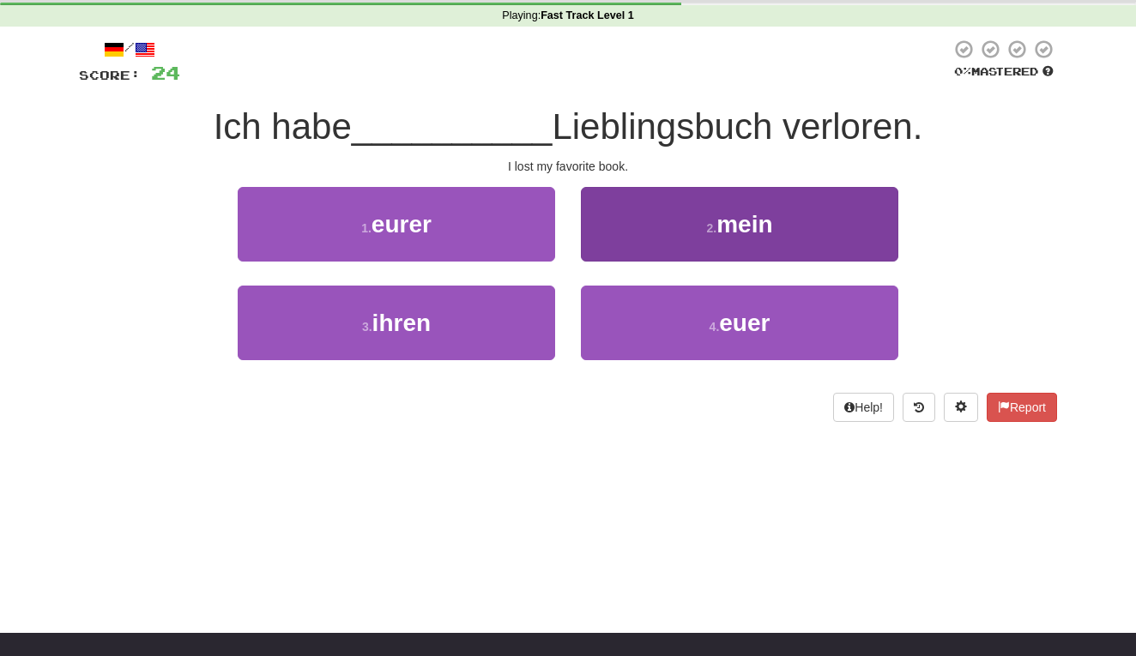
click at [655, 208] on button "2 . mein" at bounding box center [739, 224] width 317 height 75
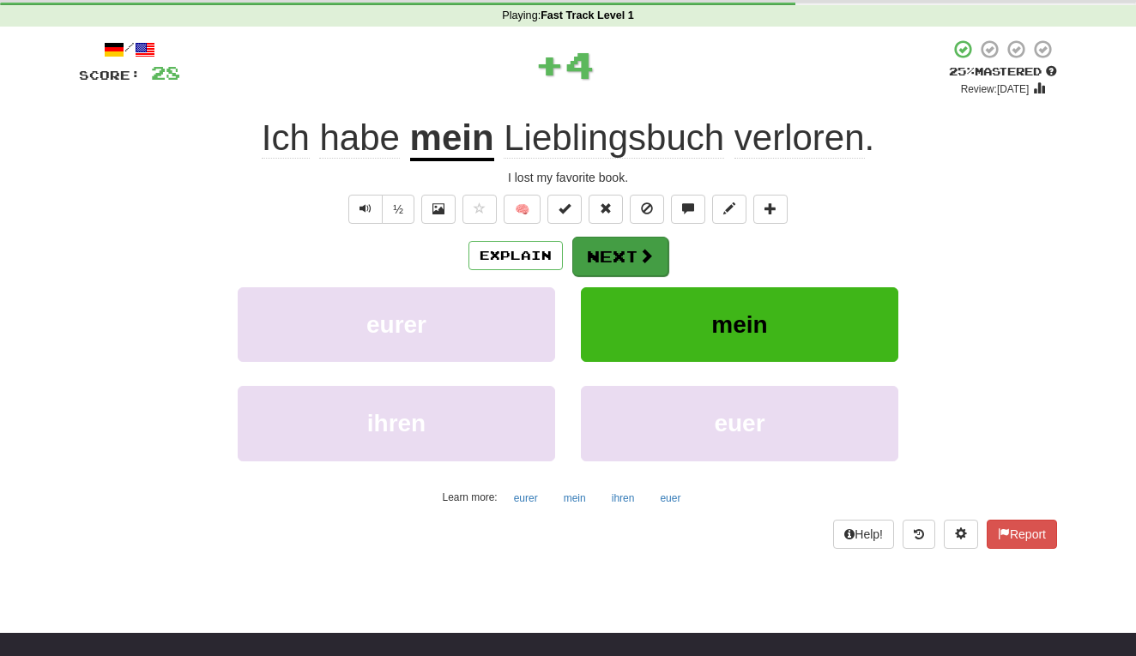
click at [607, 259] on button "Next" at bounding box center [620, 256] width 96 height 39
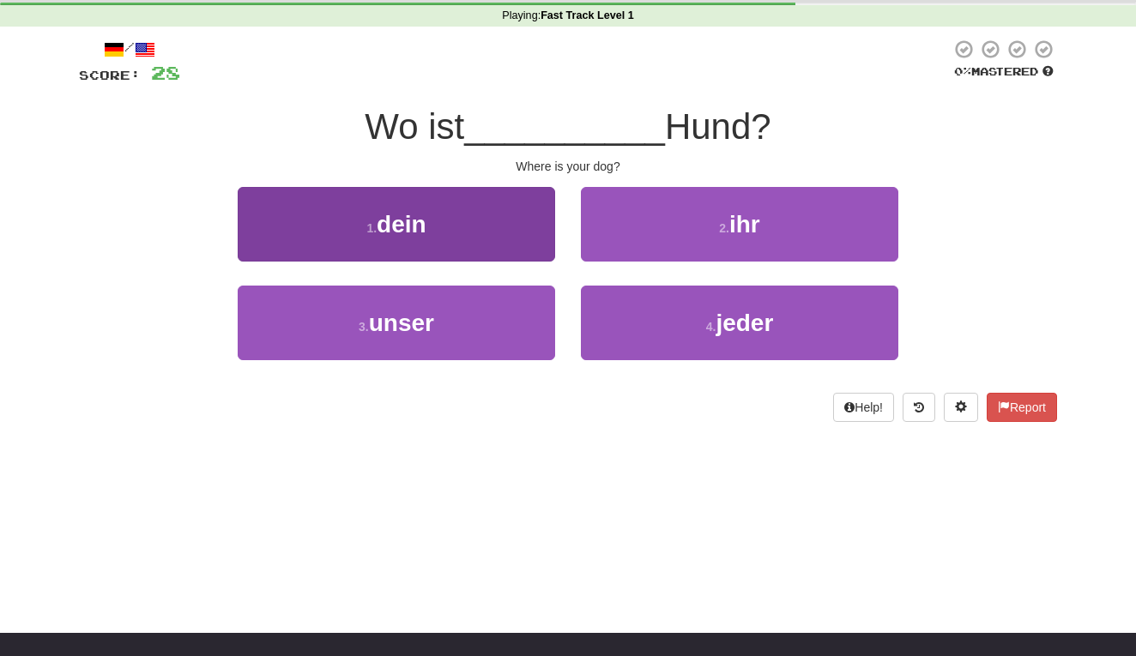
click at [459, 241] on button "1 . dein" at bounding box center [396, 224] width 317 height 75
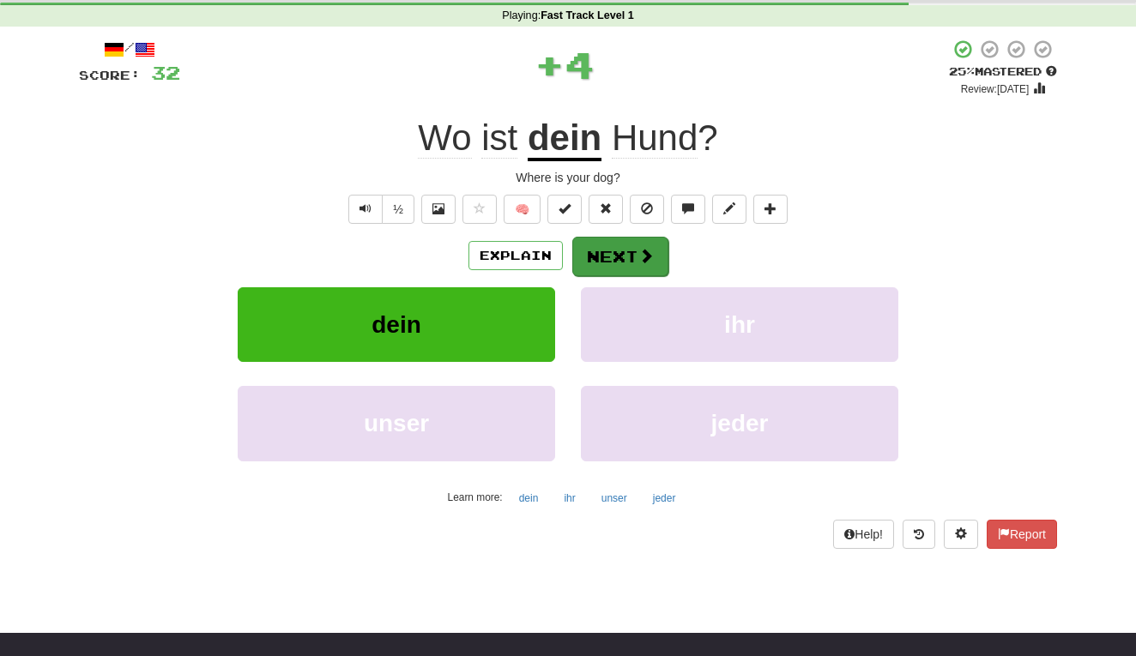
click at [595, 260] on button "Next" at bounding box center [620, 256] width 96 height 39
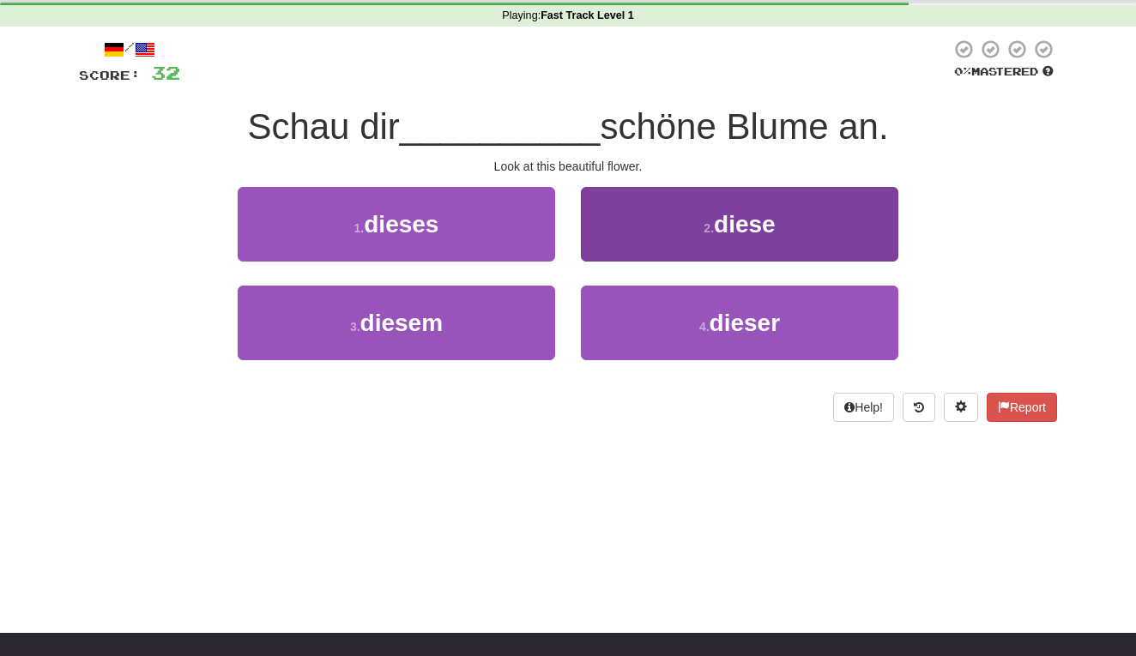
click at [620, 204] on button "2 . diese" at bounding box center [739, 224] width 317 height 75
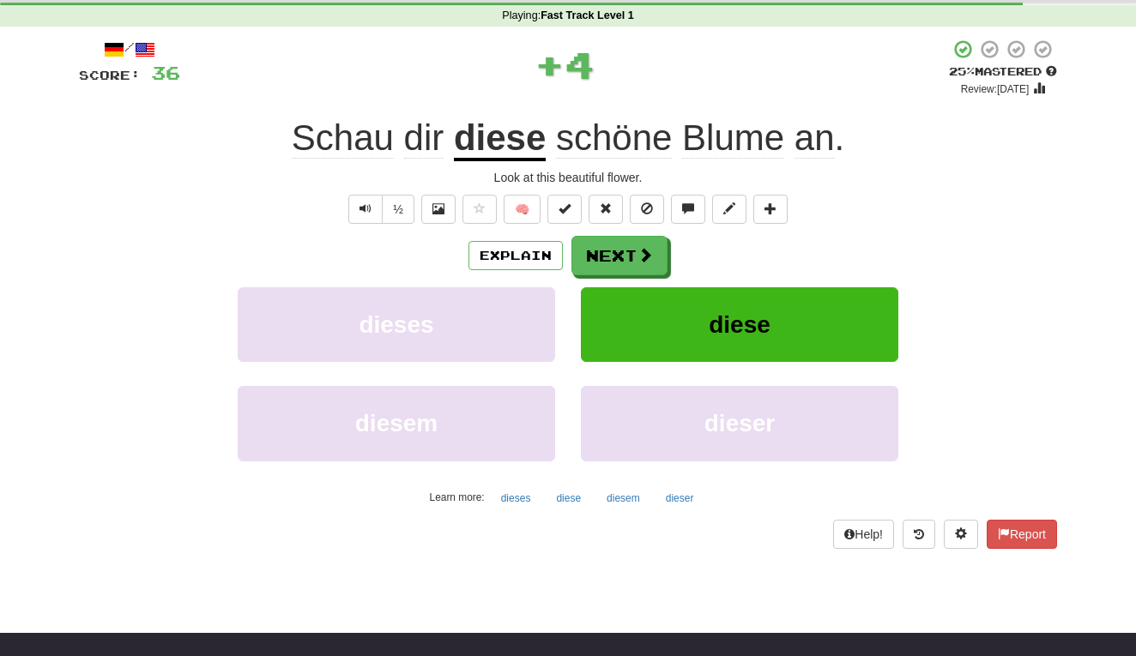
drag, startPoint x: 607, startPoint y: 251, endPoint x: 714, endPoint y: 97, distance: 187.3
click at [714, 97] on div "/ Score: 36 + 4 25 % Mastered Review: 2025-08-22 Schau dir diese schöne Blume a…" at bounding box center [568, 294] width 978 height 510
click at [613, 261] on button "Next" at bounding box center [620, 256] width 96 height 39
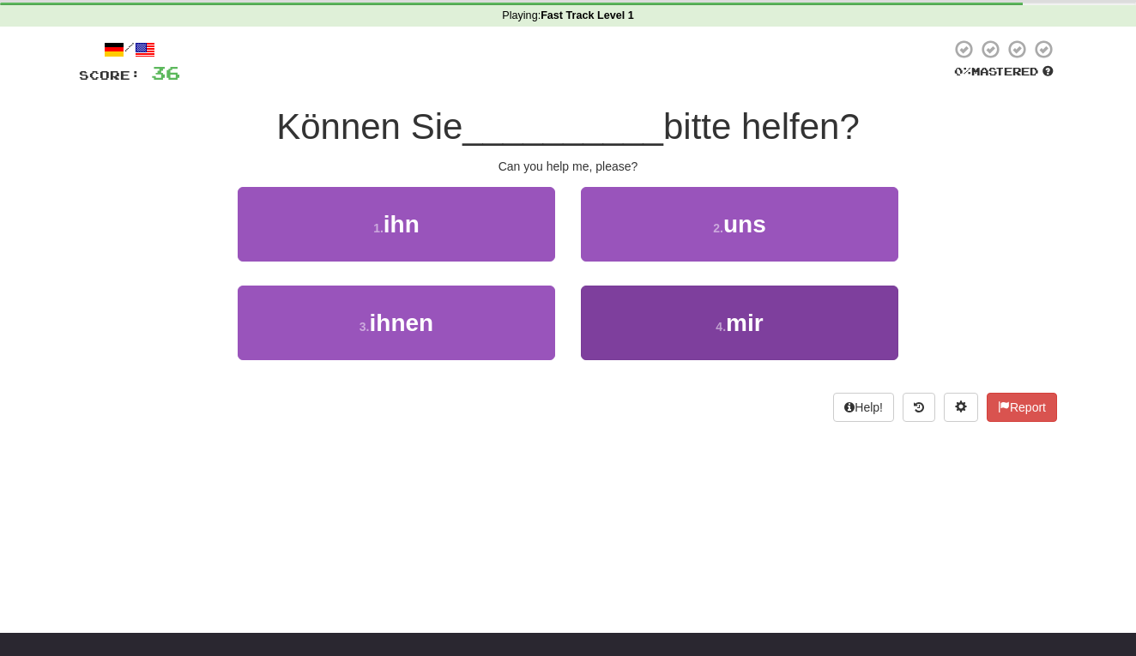
click at [639, 335] on button "4 . mir" at bounding box center [739, 323] width 317 height 75
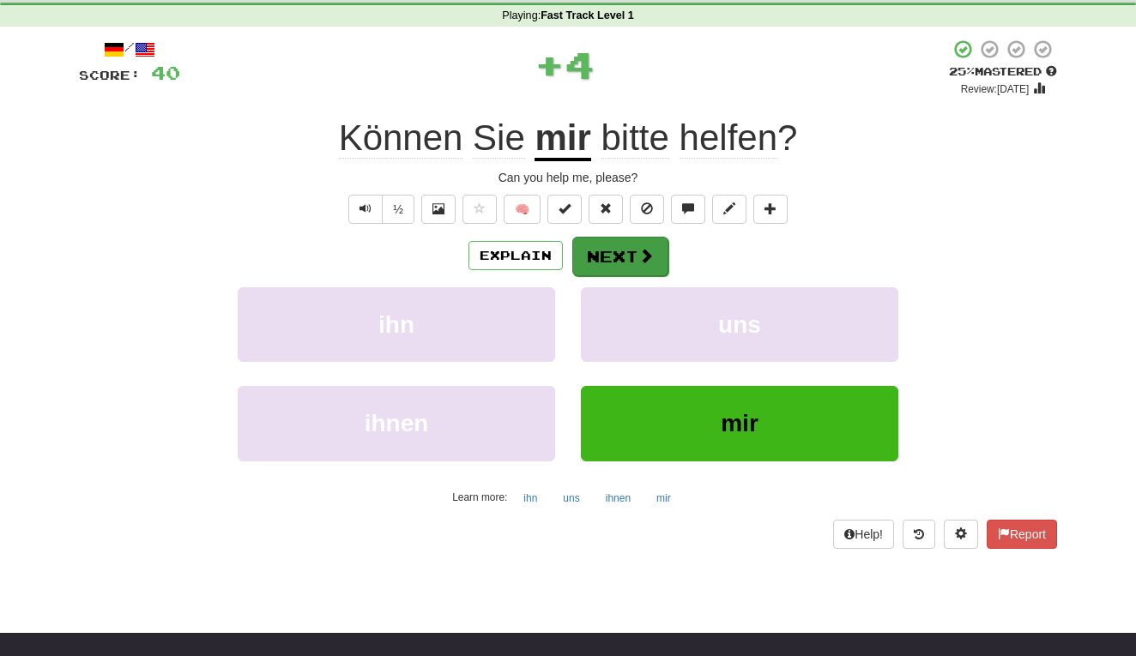
click at [638, 253] on span at bounding box center [645, 255] width 15 height 15
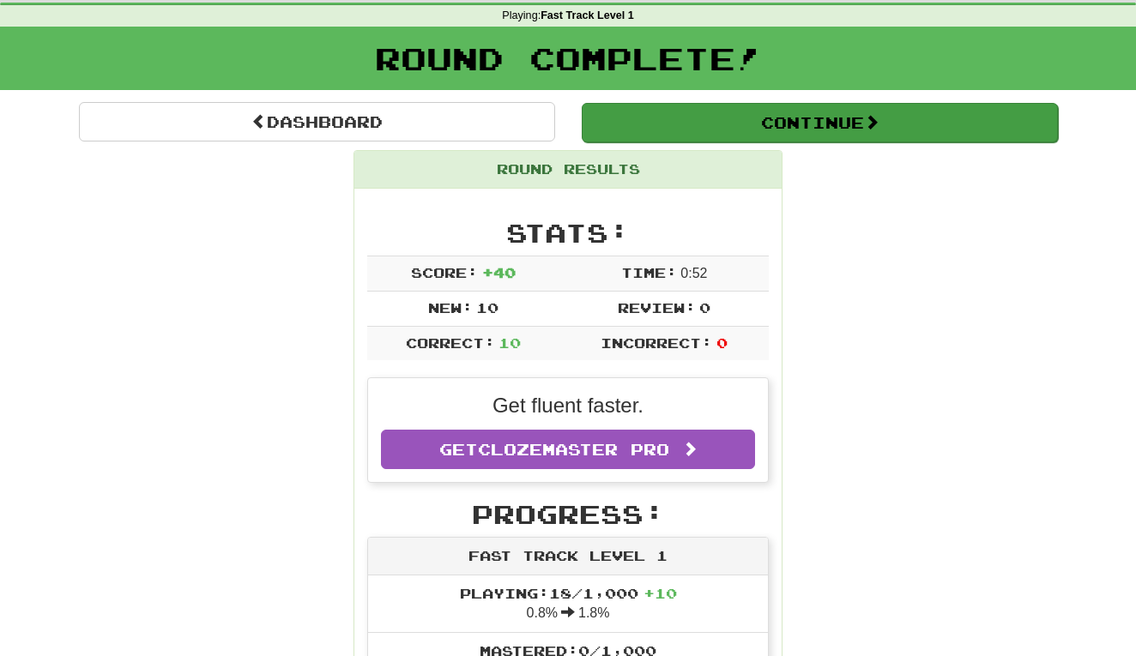
click at [791, 130] on button "Continue" at bounding box center [820, 122] width 476 height 39
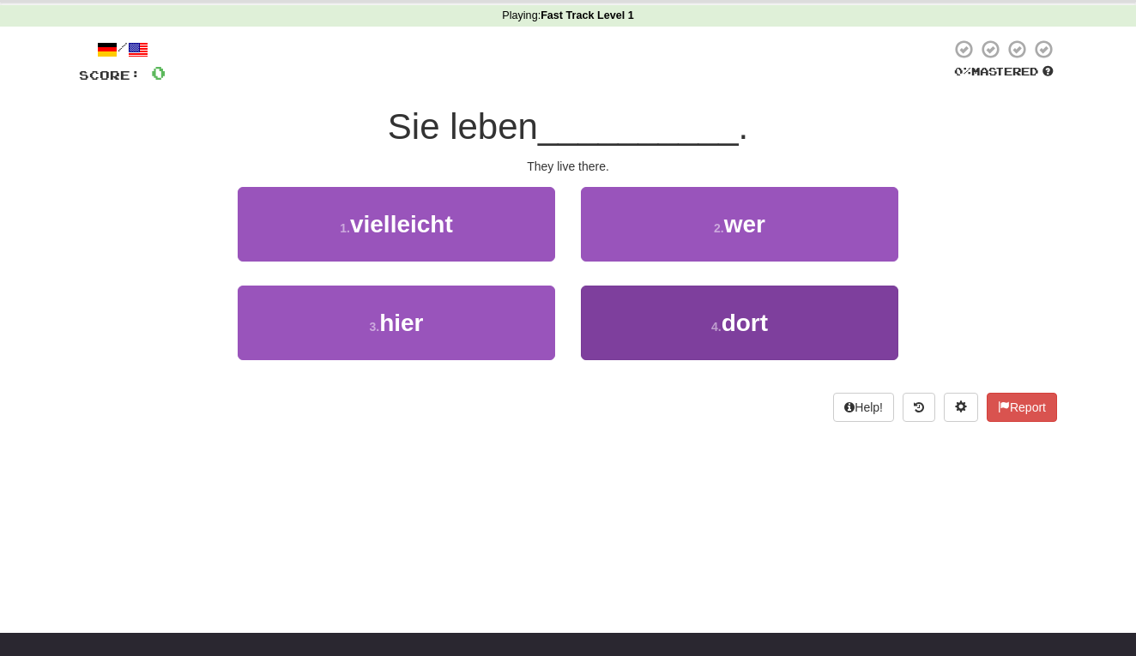
click at [688, 312] on button "4 . dort" at bounding box center [739, 323] width 317 height 75
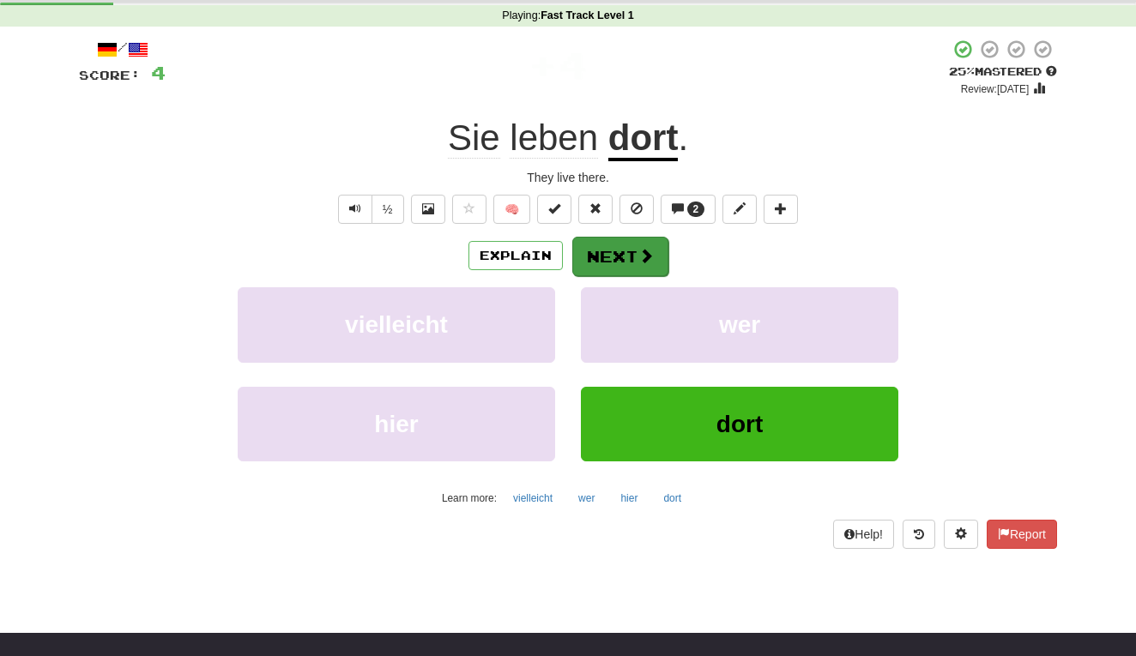
click at [638, 263] on span at bounding box center [645, 255] width 15 height 15
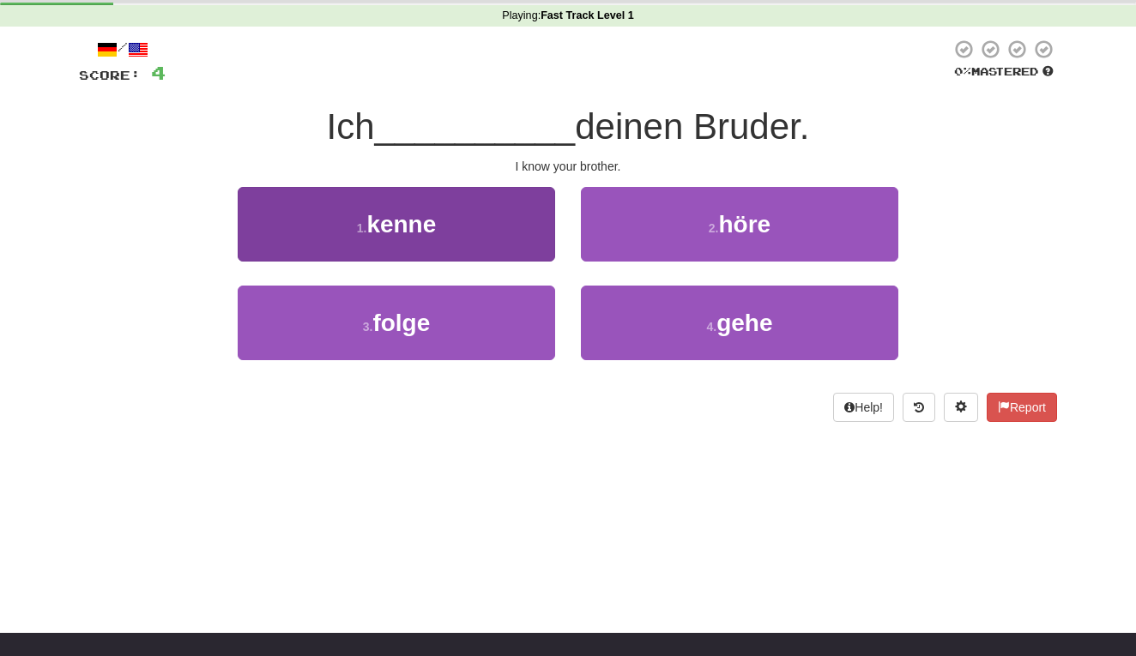
click at [505, 215] on button "1 . kenne" at bounding box center [396, 224] width 317 height 75
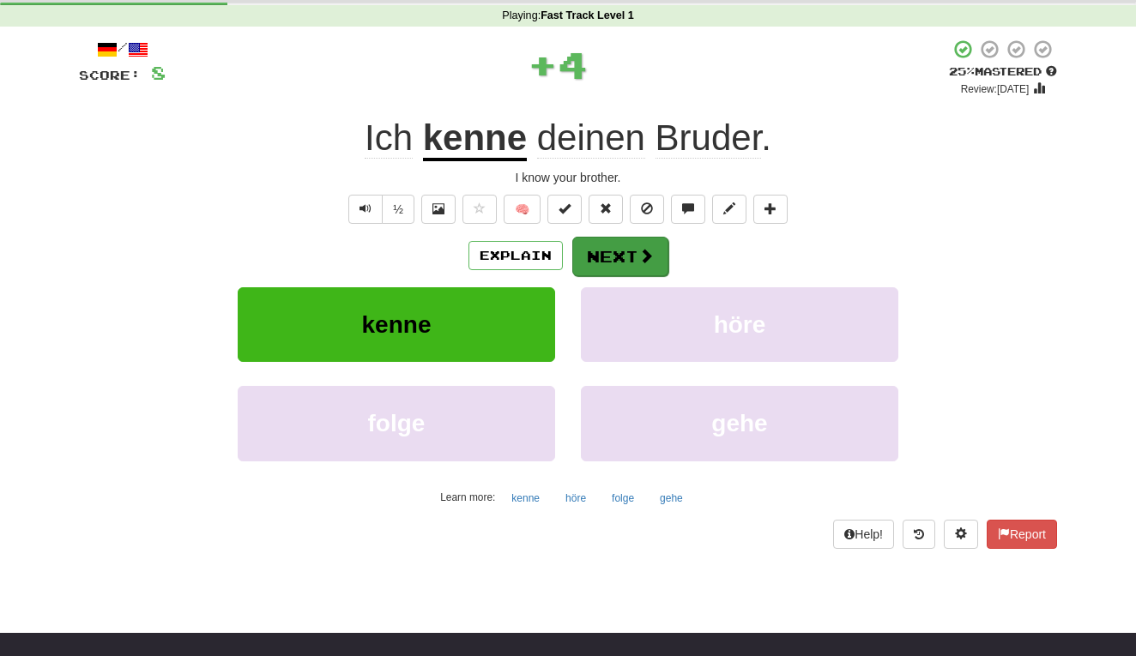
click at [607, 239] on button "Next" at bounding box center [620, 256] width 96 height 39
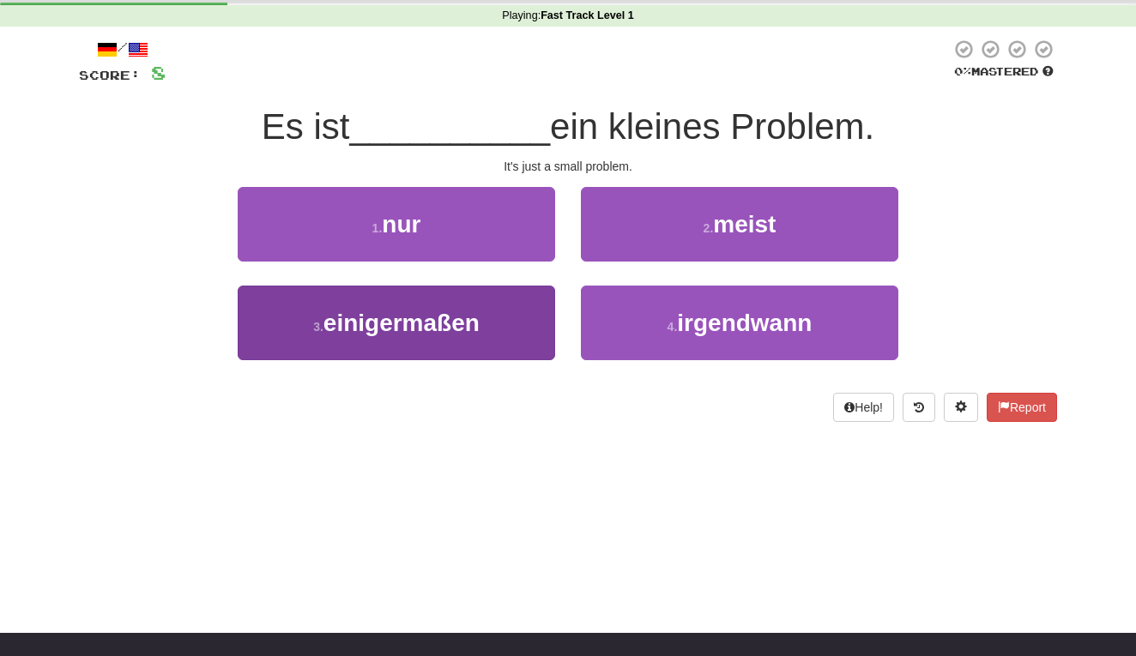
click at [487, 344] on button "3 . einigermaßen" at bounding box center [396, 323] width 317 height 75
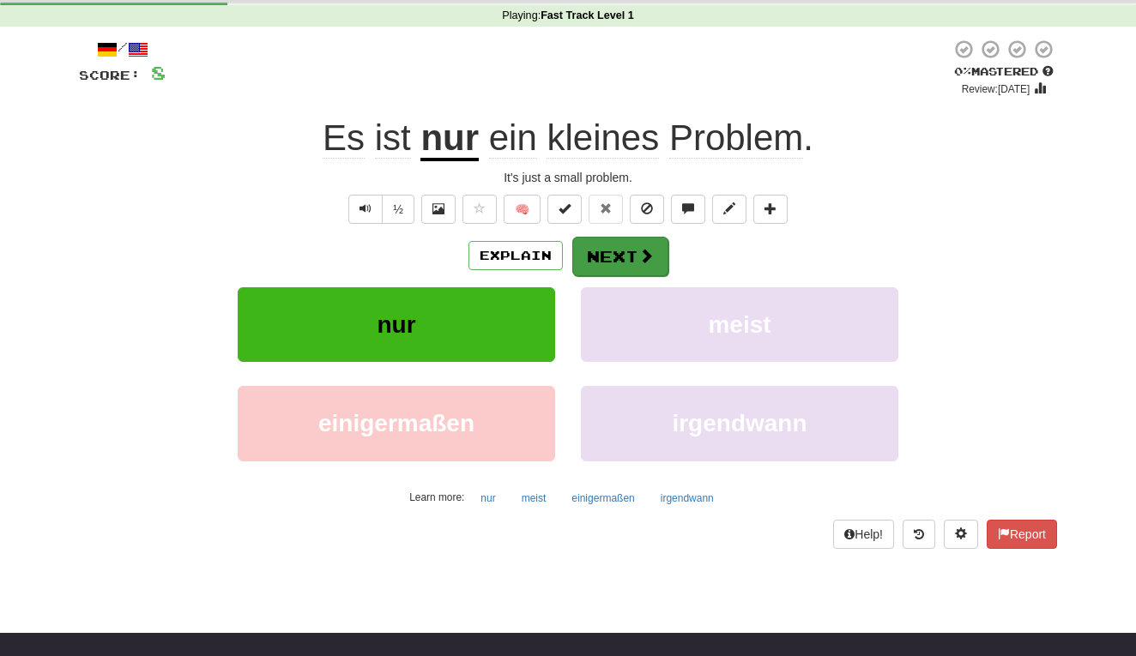
click at [625, 253] on button "Next" at bounding box center [620, 256] width 96 height 39
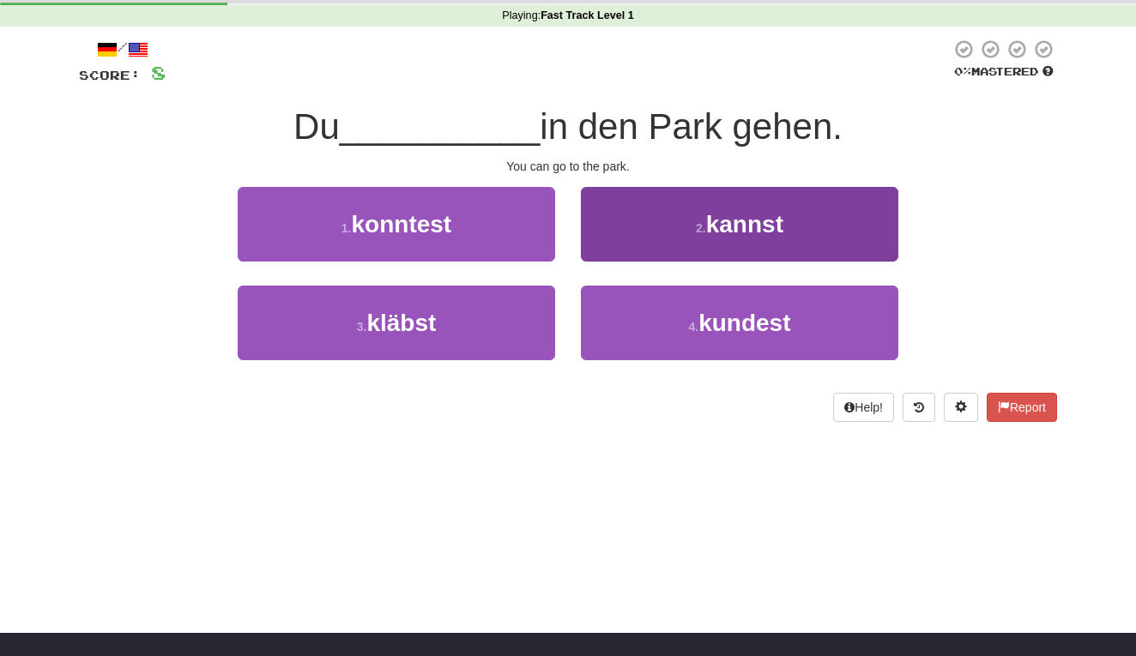
click at [623, 218] on button "2 . kannst" at bounding box center [739, 224] width 317 height 75
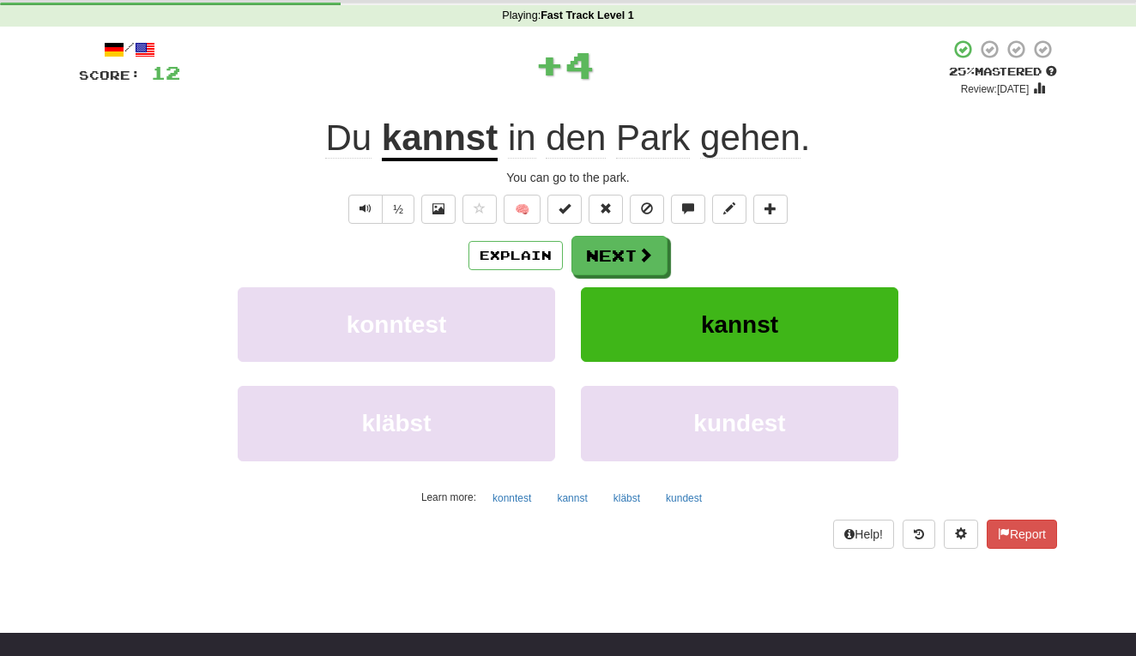
drag, startPoint x: 607, startPoint y: 253, endPoint x: 646, endPoint y: 117, distance: 141.8
click at [646, 117] on div "/ Score: 12 + 4 25 % Mastered Review: 2025-08-22 Du kannst in den Park gehen . …" at bounding box center [568, 294] width 978 height 510
click at [613, 257] on button "Next" at bounding box center [620, 256] width 96 height 39
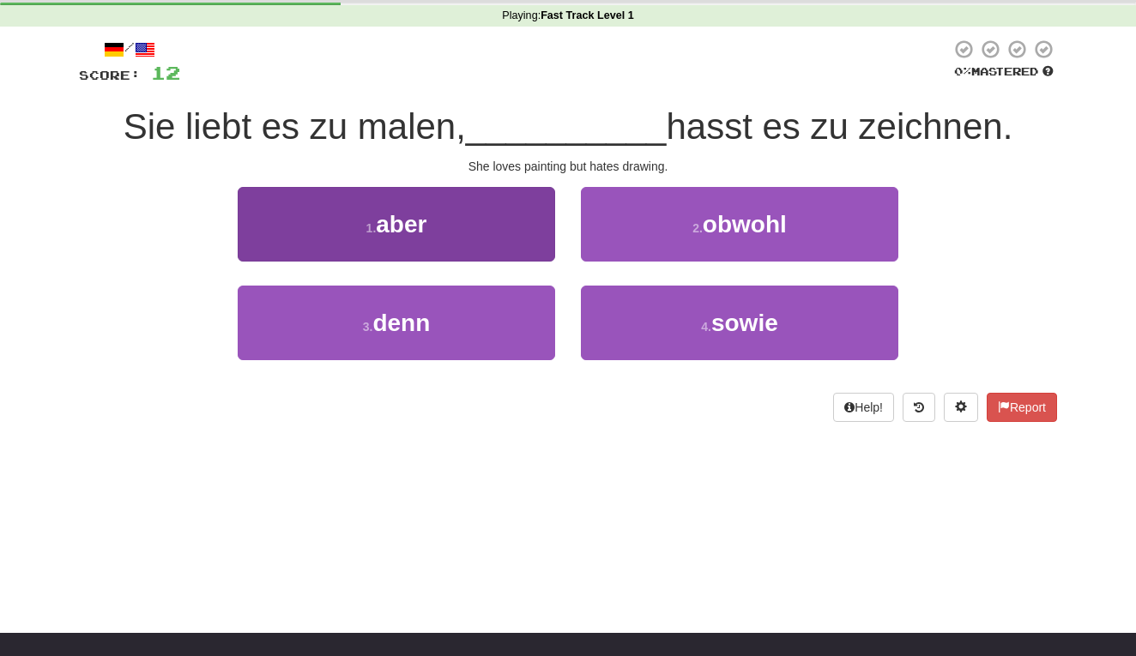
click at [379, 222] on span "aber" at bounding box center [401, 224] width 51 height 27
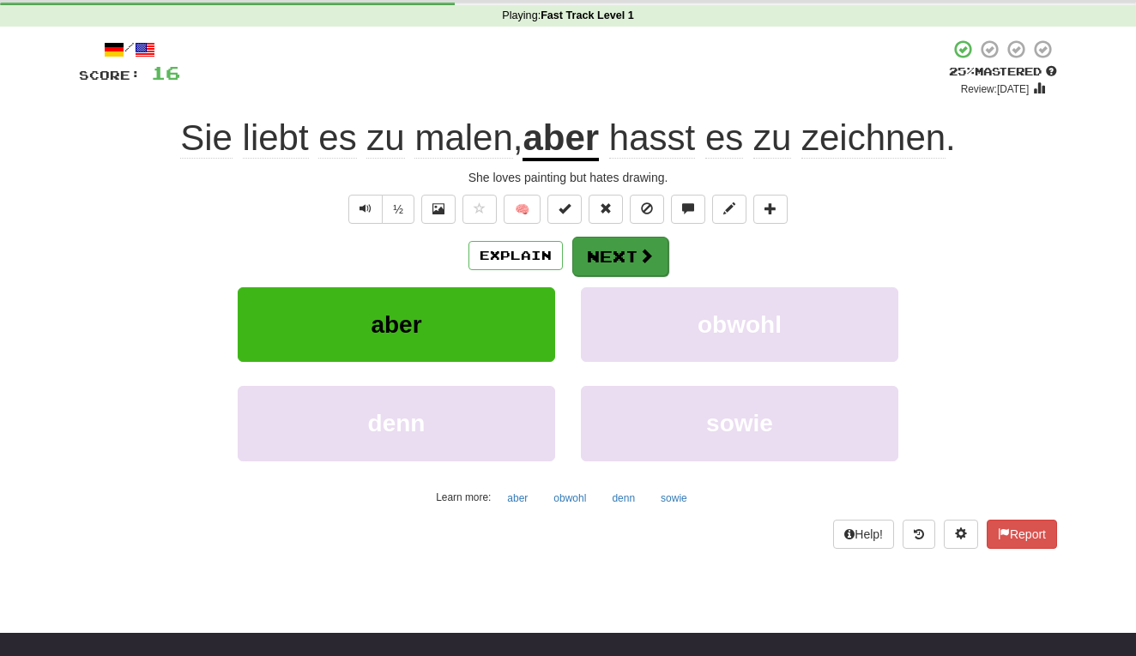
click at [638, 251] on span at bounding box center [645, 255] width 15 height 15
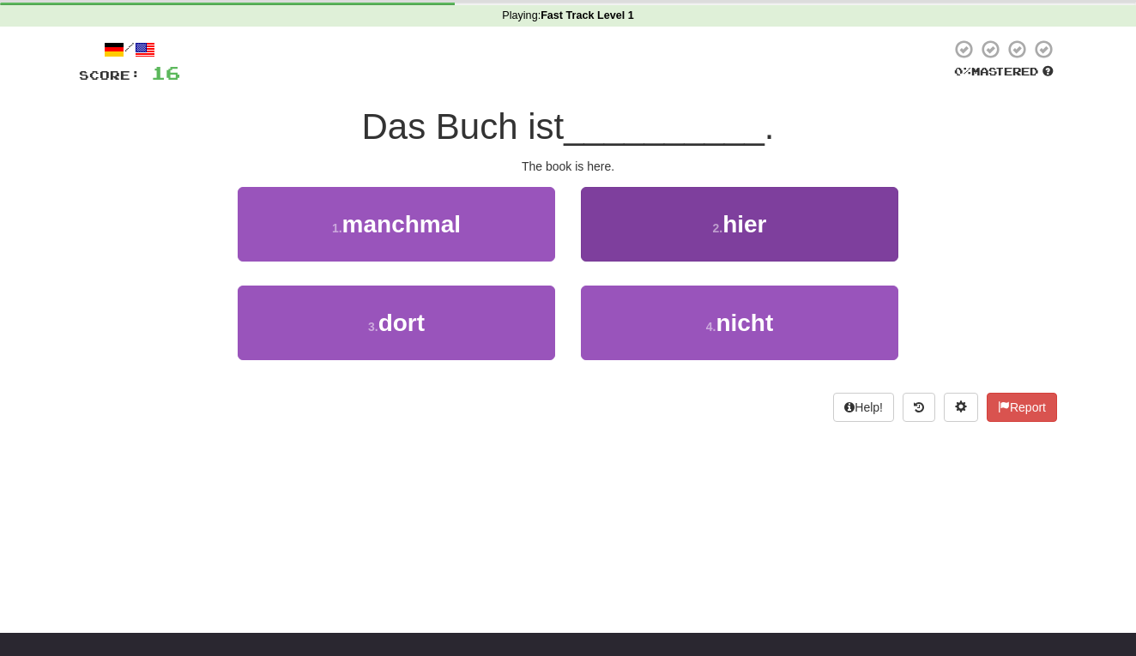
click at [674, 233] on button "2 . hier" at bounding box center [739, 224] width 317 height 75
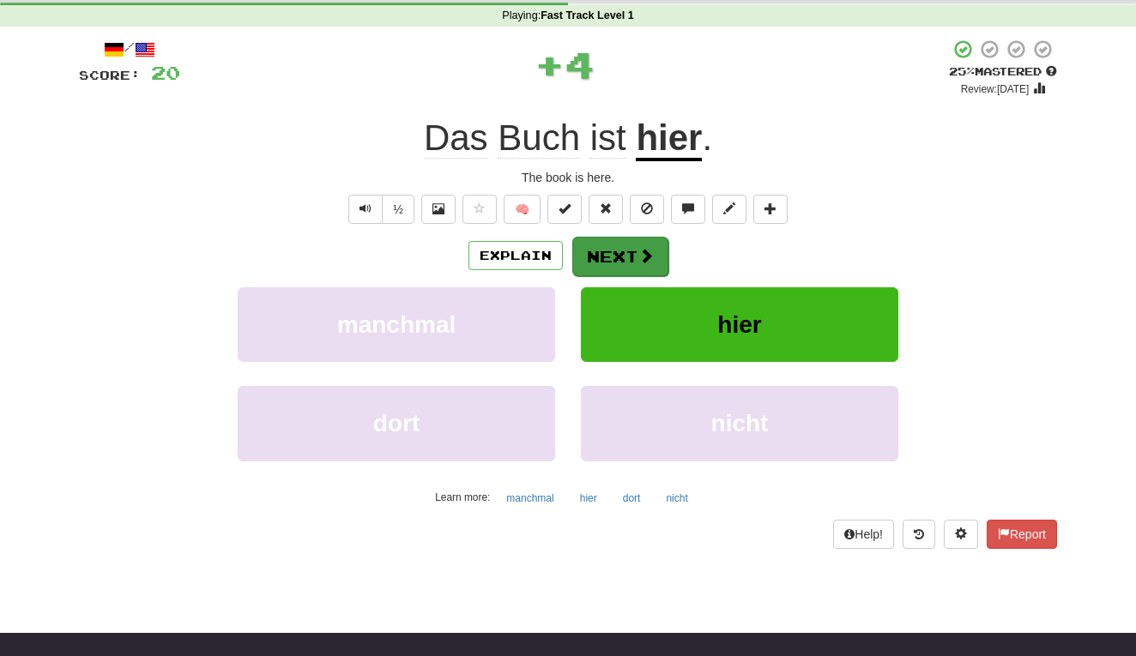
click at [645, 272] on button "Next" at bounding box center [620, 256] width 96 height 39
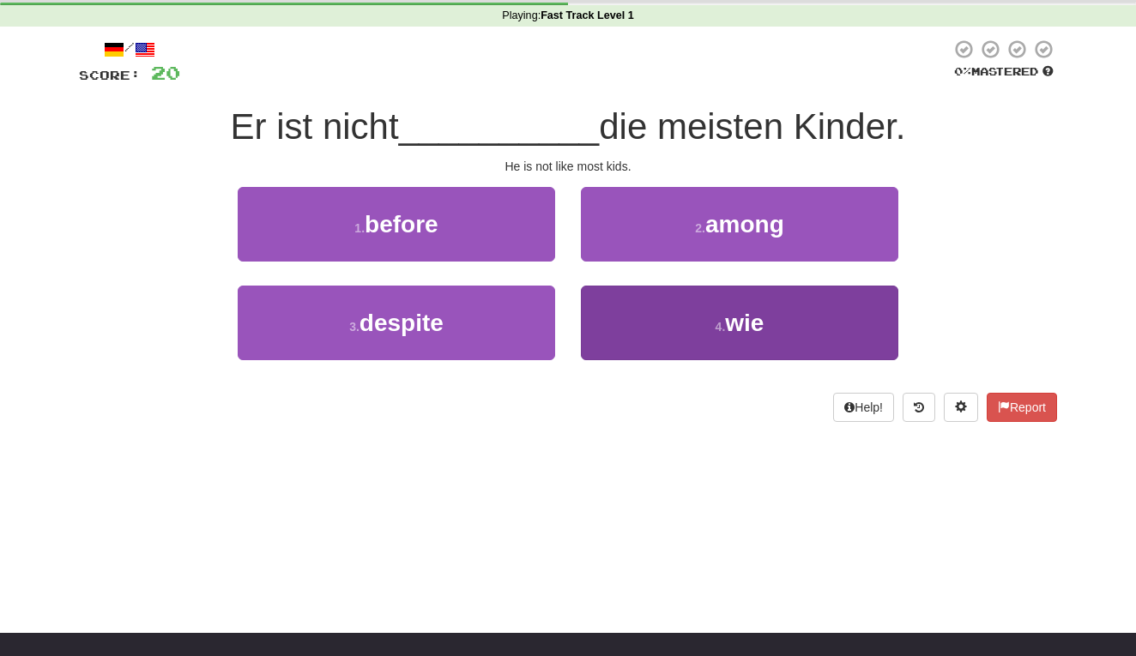
click at [768, 287] on button "4 . wie" at bounding box center [739, 323] width 317 height 75
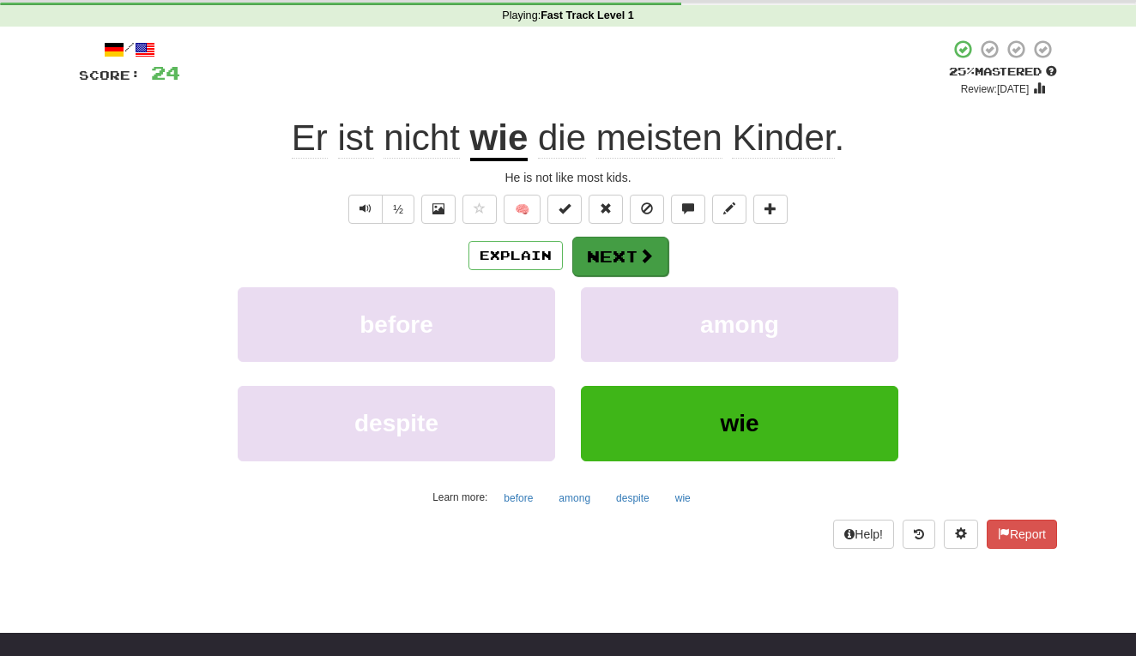
click at [615, 249] on button "Next" at bounding box center [620, 256] width 96 height 39
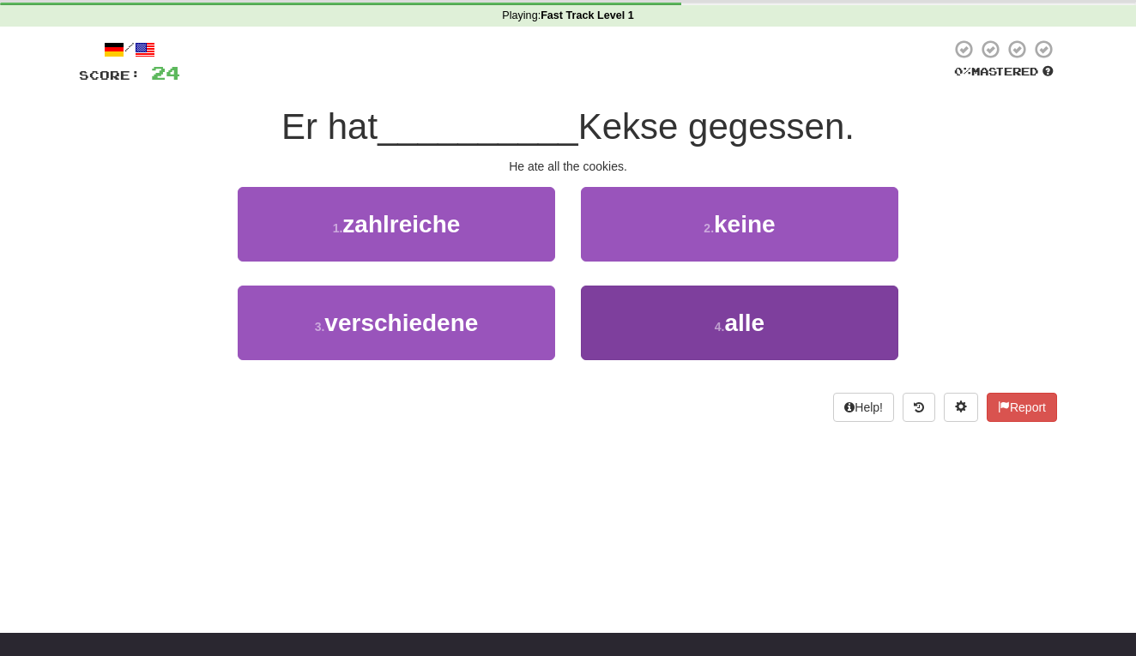
click at [704, 344] on button "4 . alle" at bounding box center [739, 323] width 317 height 75
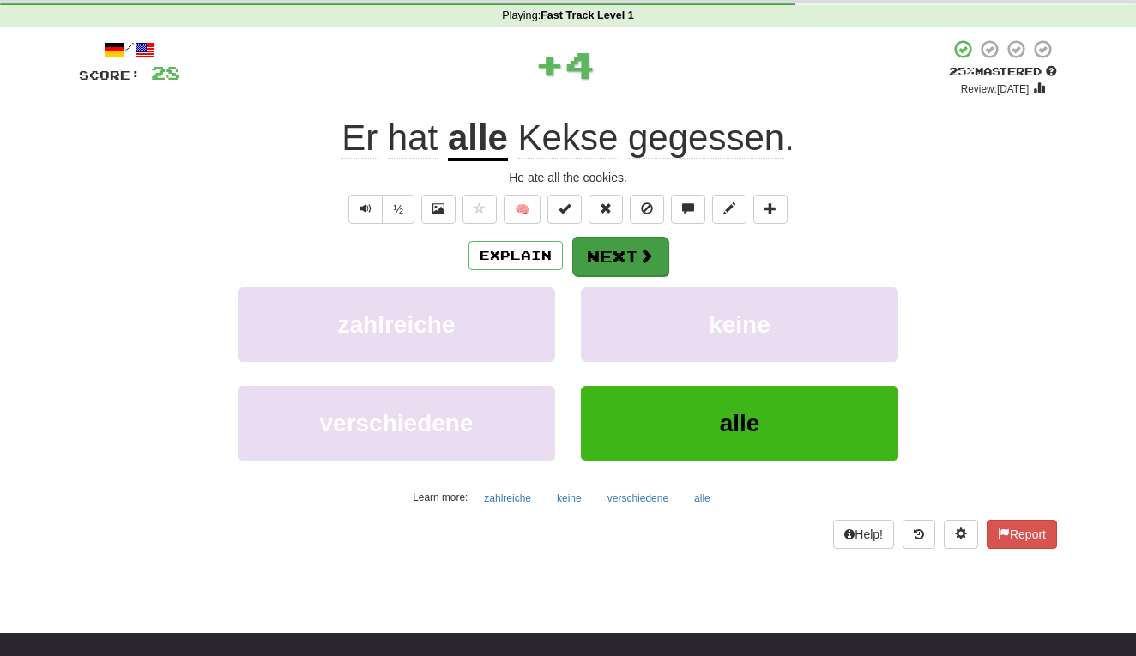
click at [635, 241] on body "Dashboard Clozemaster CrimsonNight5171 / Toggle Dropdown Dashboard Leaderboard …" at bounding box center [568, 567] width 1136 height 1266
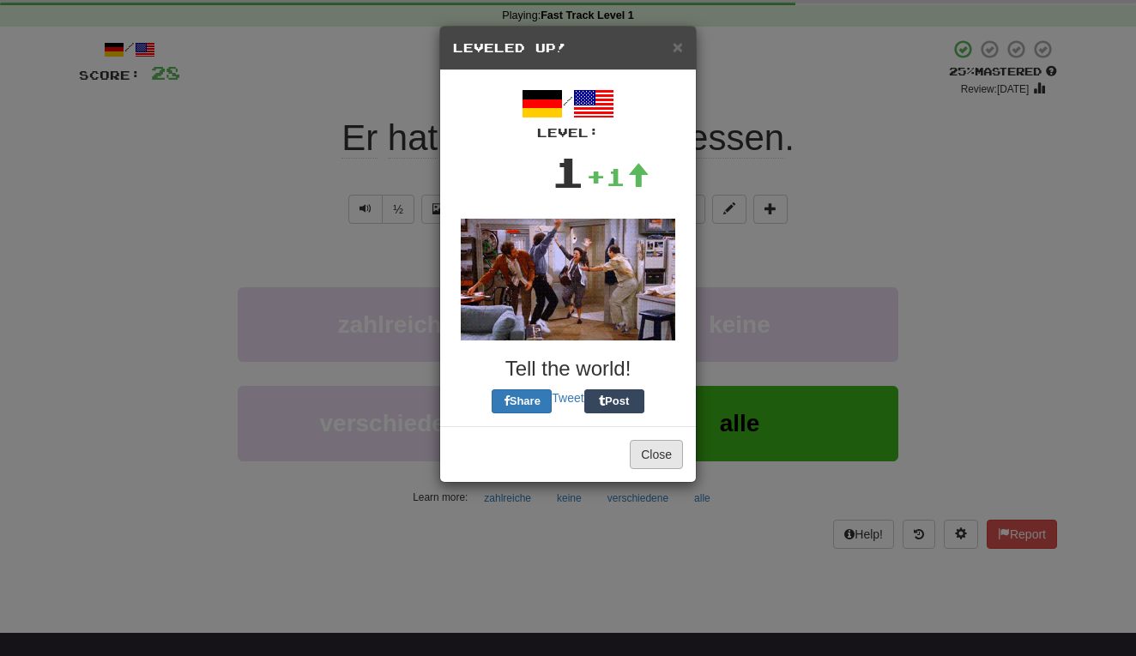
click at [661, 462] on button "Close" at bounding box center [656, 454] width 53 height 29
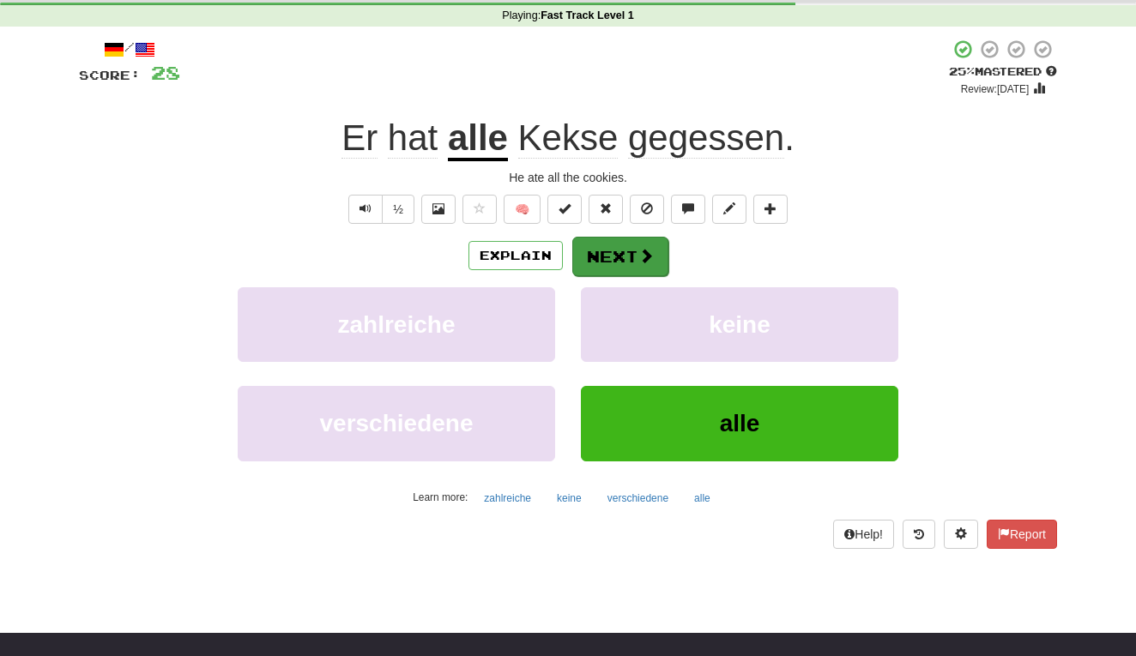
click at [622, 256] on button "Next" at bounding box center [620, 256] width 96 height 39
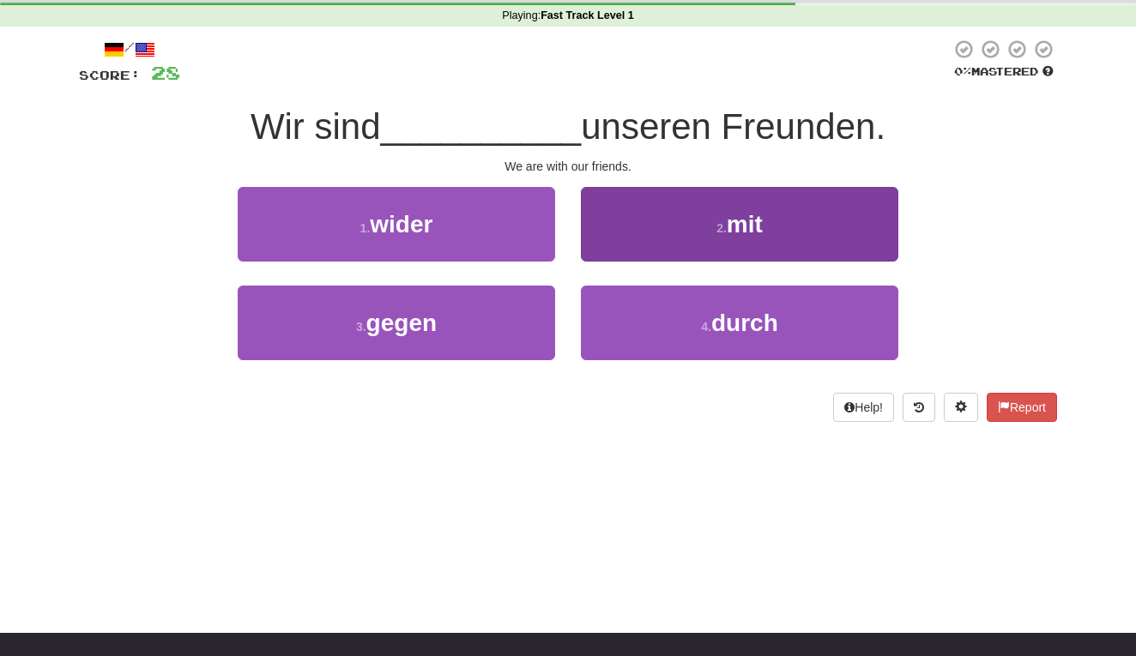
click at [692, 221] on button "2 . mit" at bounding box center [739, 224] width 317 height 75
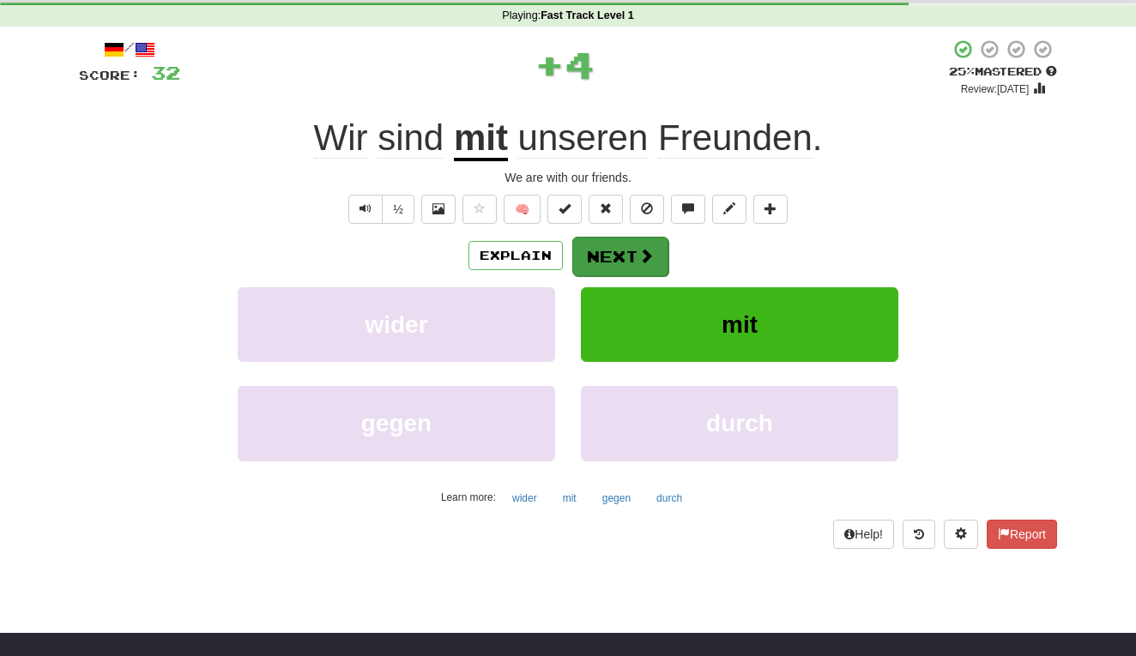
click at [640, 254] on span at bounding box center [645, 255] width 15 height 15
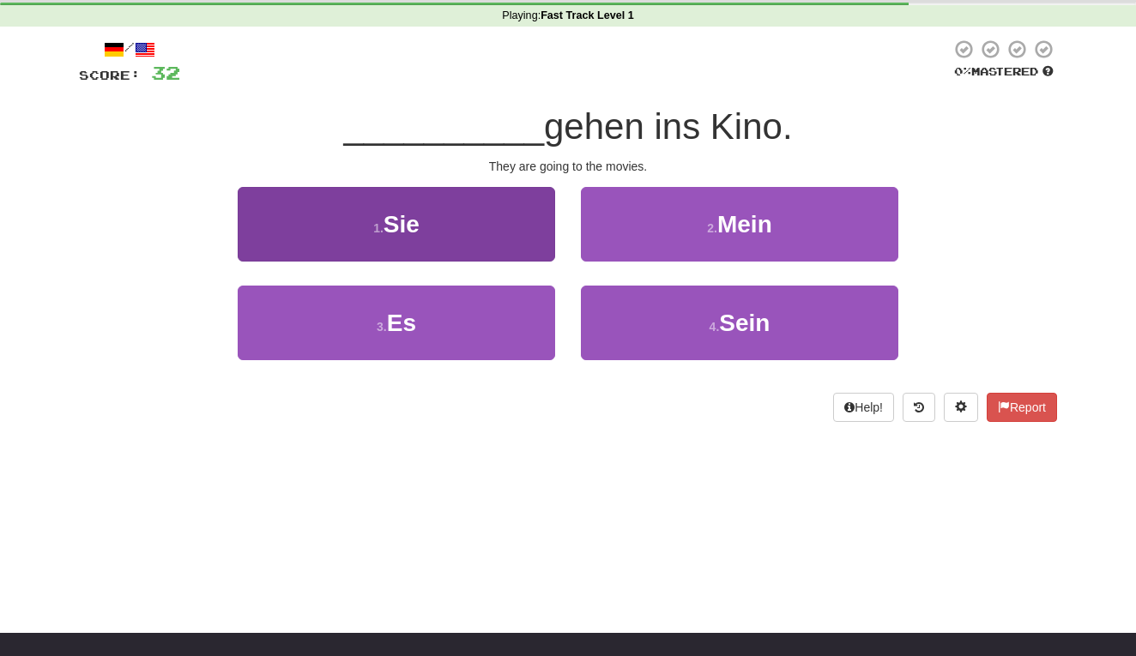
click at [511, 218] on button "1 . Sie" at bounding box center [396, 224] width 317 height 75
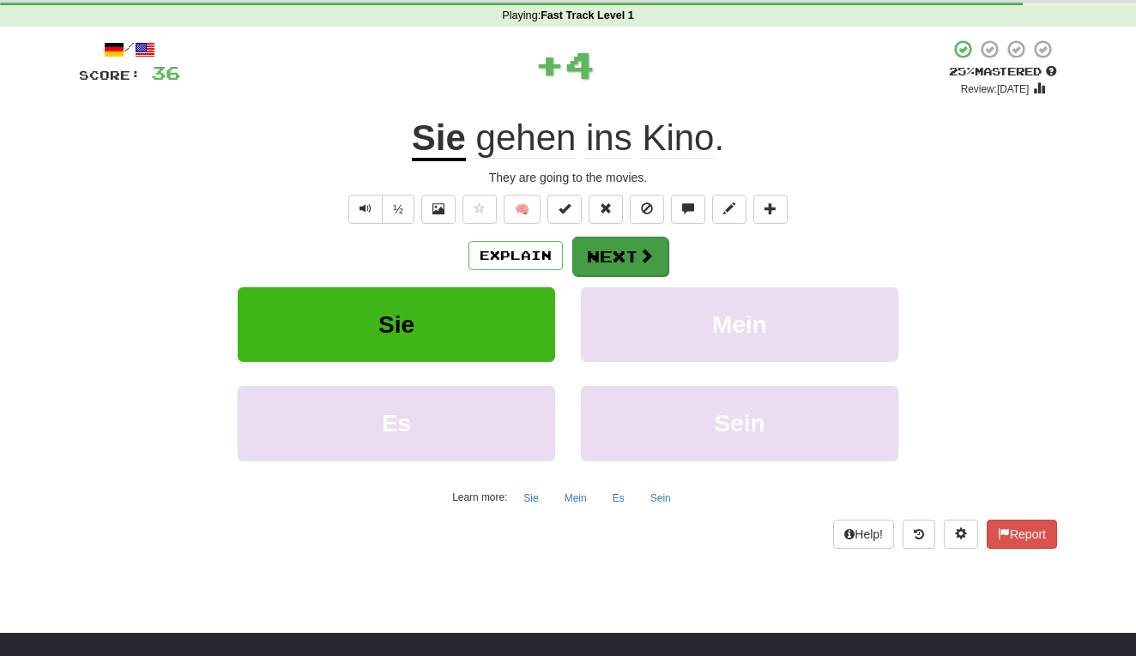
click at [620, 256] on button "Next" at bounding box center [620, 256] width 96 height 39
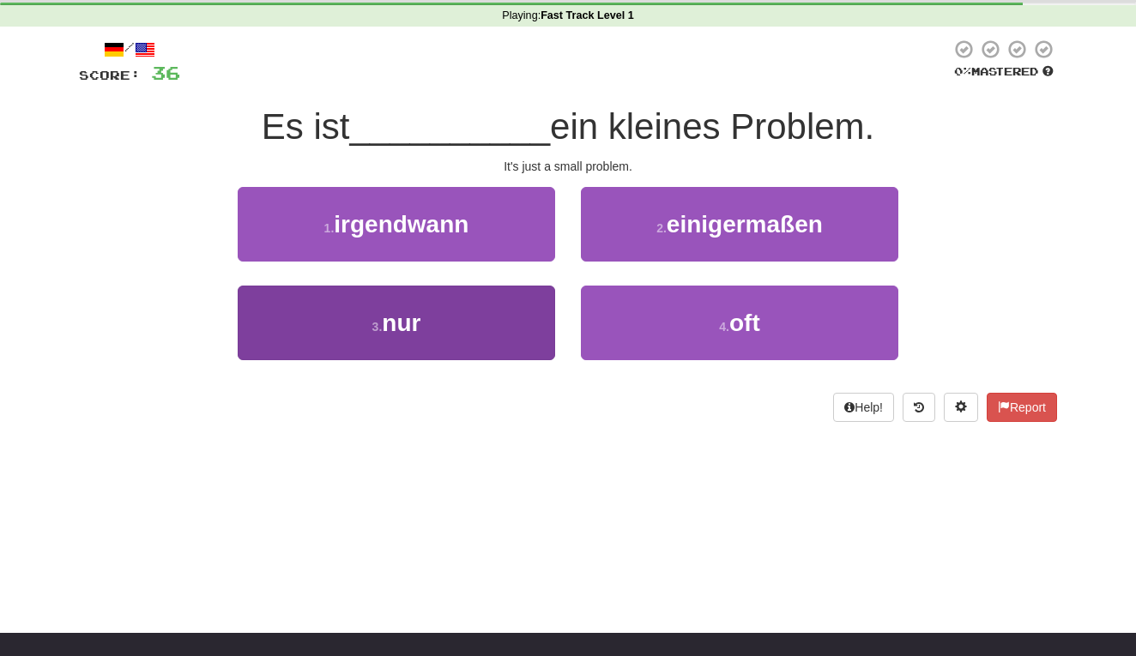
click at [505, 345] on button "3 . nur" at bounding box center [396, 323] width 317 height 75
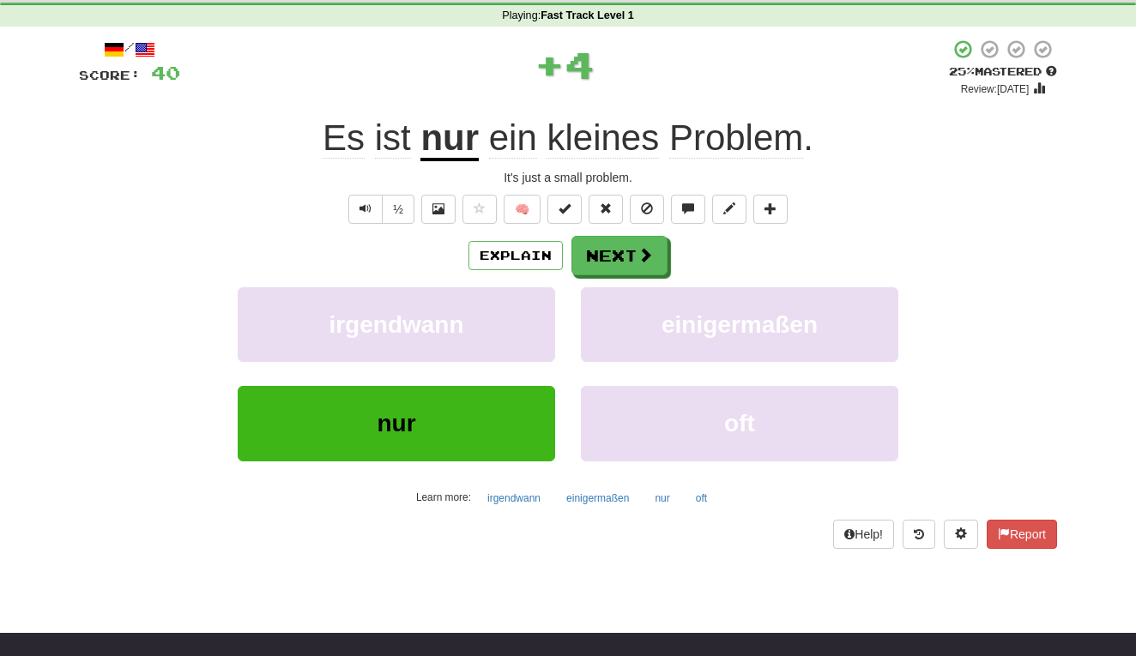
click at [613, 274] on div "Explain Next irgendwann einigermaßen nur oft Learn more: irgendwann einigermaße…" at bounding box center [568, 373] width 978 height 275
click at [613, 265] on button "Next" at bounding box center [620, 256] width 96 height 39
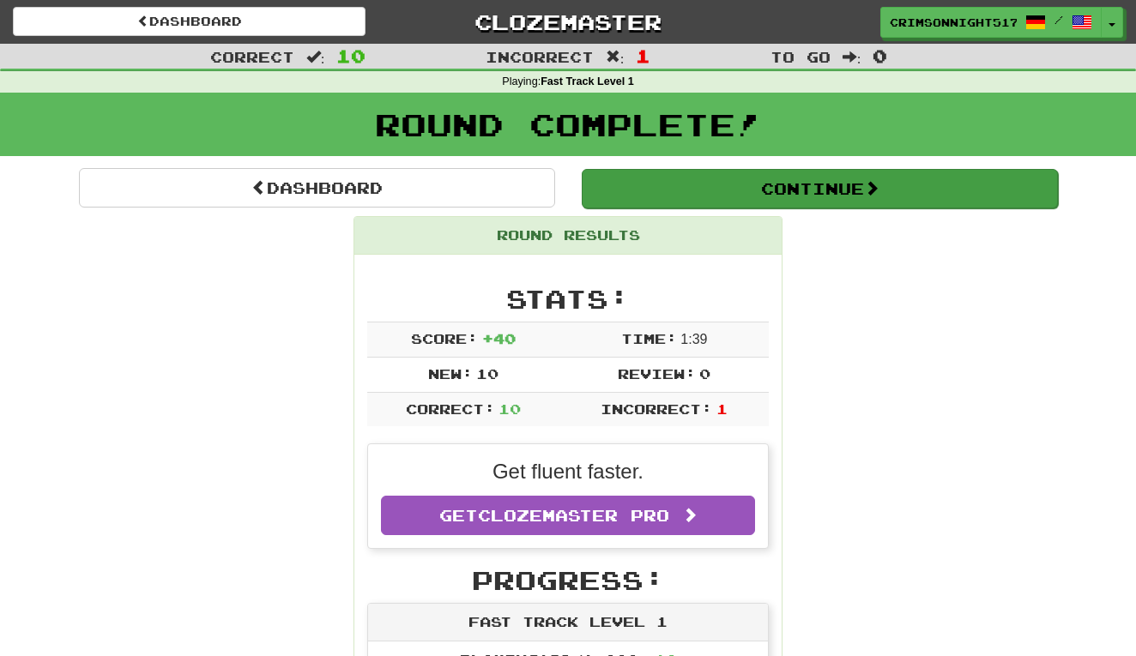
scroll to position [0, 0]
click at [765, 195] on button "Continue" at bounding box center [820, 188] width 476 height 39
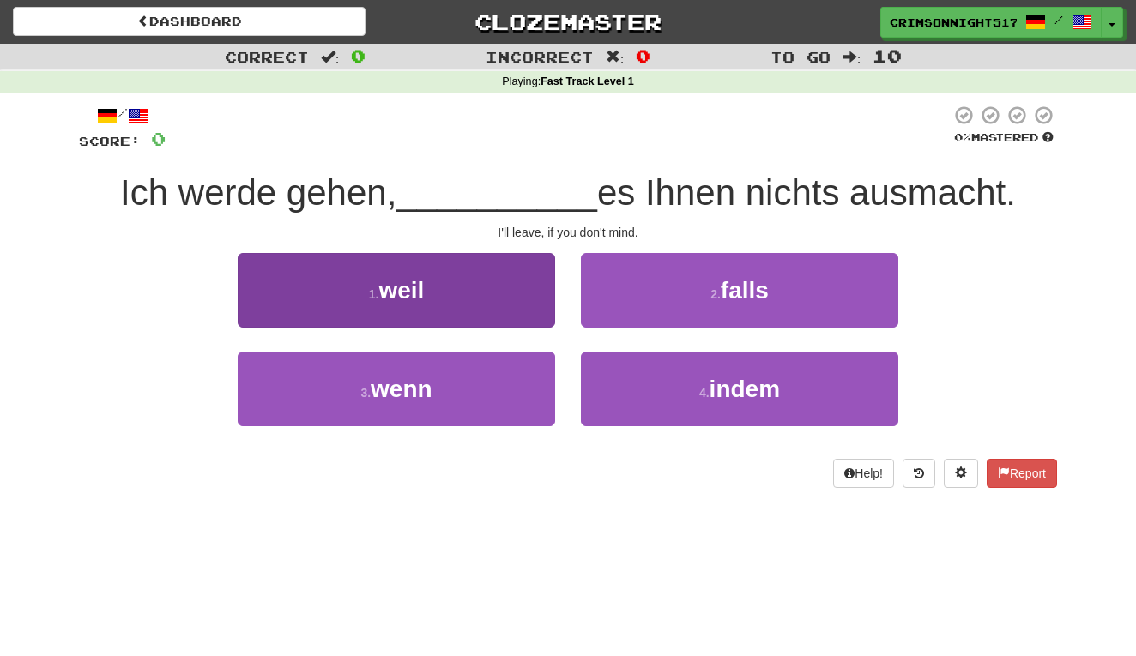
click at [490, 286] on button "1 . weil" at bounding box center [396, 290] width 317 height 75
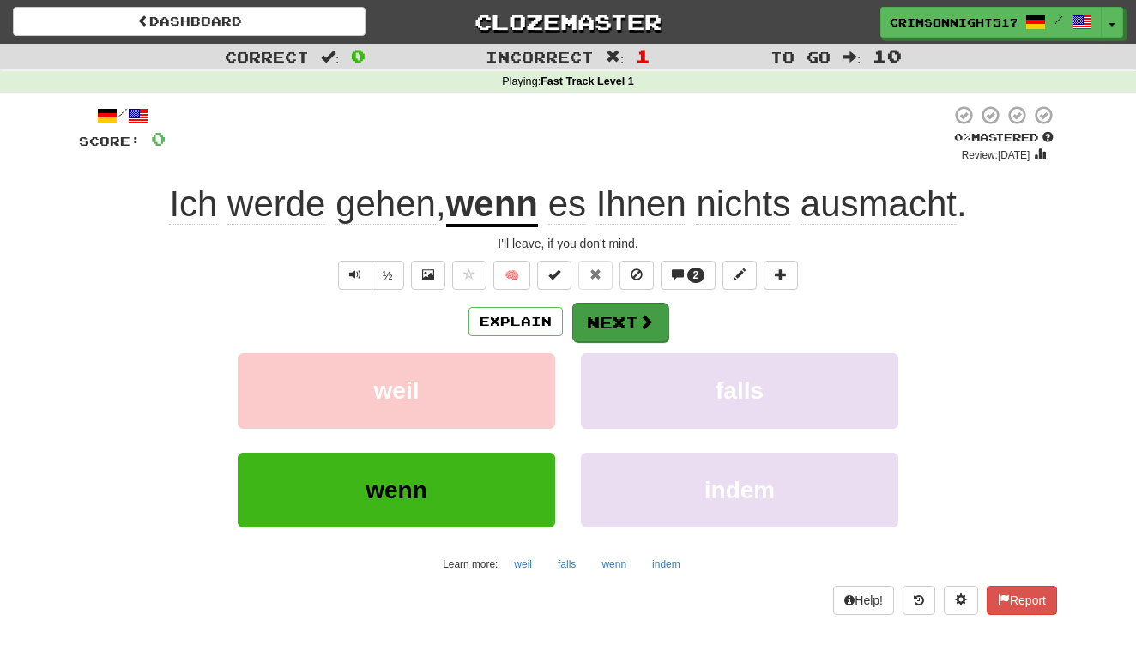
click at [592, 312] on button "Next" at bounding box center [620, 322] width 96 height 39
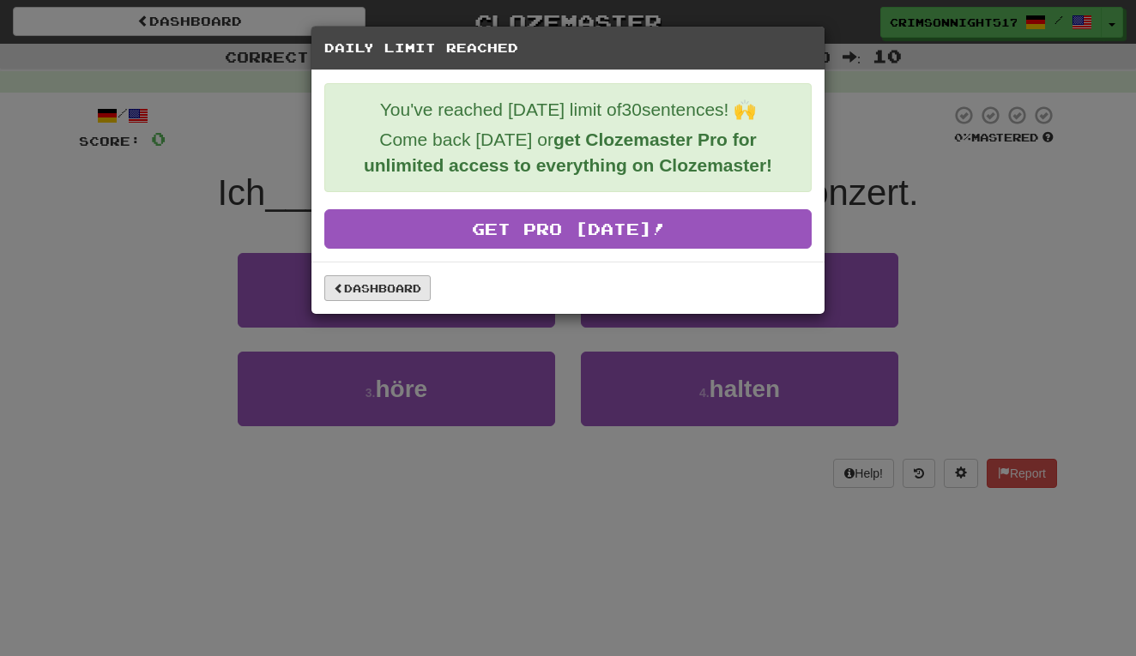
click at [394, 281] on link "Dashboard" at bounding box center [377, 288] width 106 height 26
